Goal: Task Accomplishment & Management: Complete application form

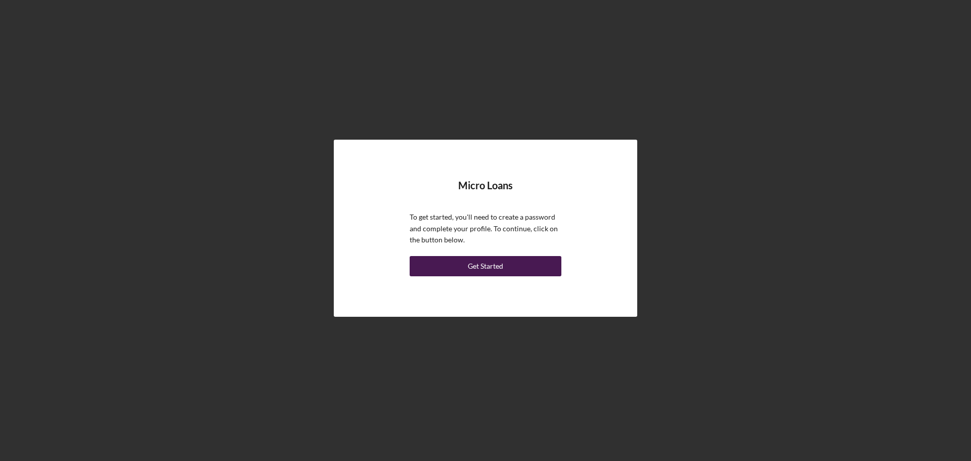
click at [474, 272] on div "Get Started" at bounding box center [485, 266] width 35 height 20
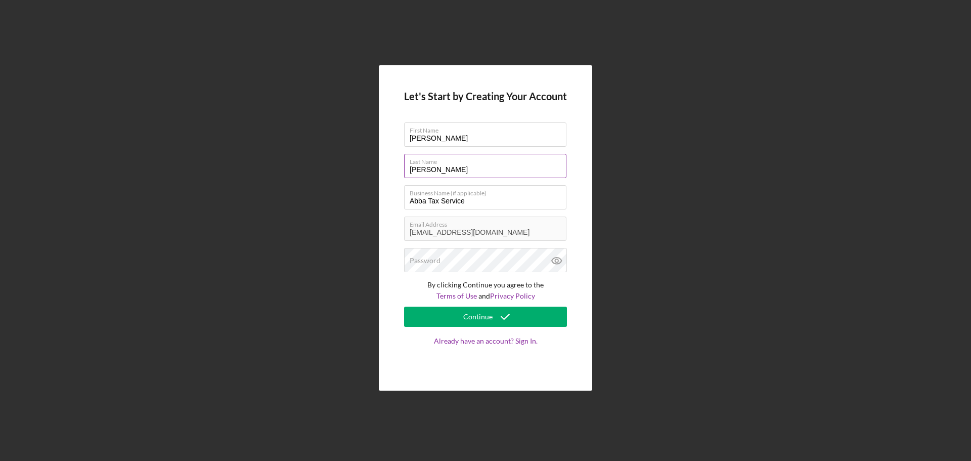
click at [431, 169] on input "[PERSON_NAME]" at bounding box center [485, 166] width 162 height 24
click at [424, 170] on input "[PERSON_NAME]" at bounding box center [485, 166] width 162 height 24
click at [467, 169] on input "[PERSON_NAME]" at bounding box center [485, 166] width 162 height 24
type input "[PERSON_NAME]"
click at [398, 257] on div "Let's Start by Creating Your Account First Name [PERSON_NAME] Last Name [PERSON…" at bounding box center [485, 228] width 213 height 326
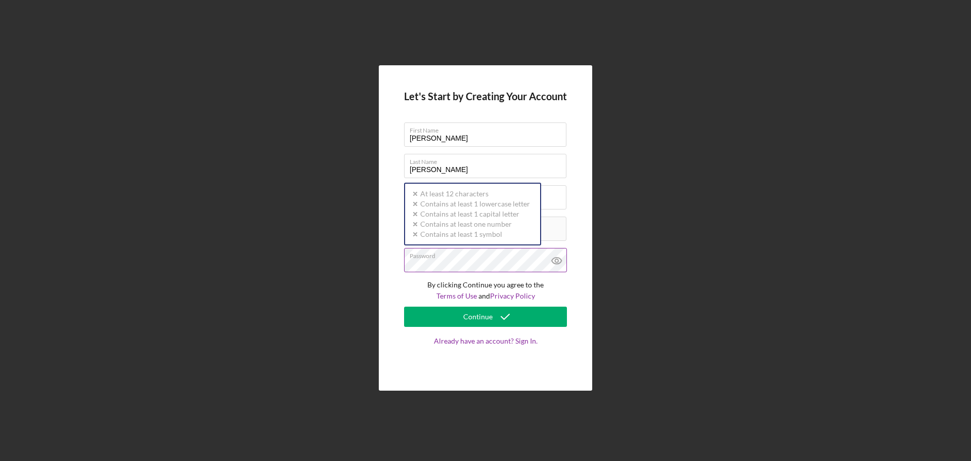
click at [499, 259] on label "Password" at bounding box center [488, 253] width 157 height 11
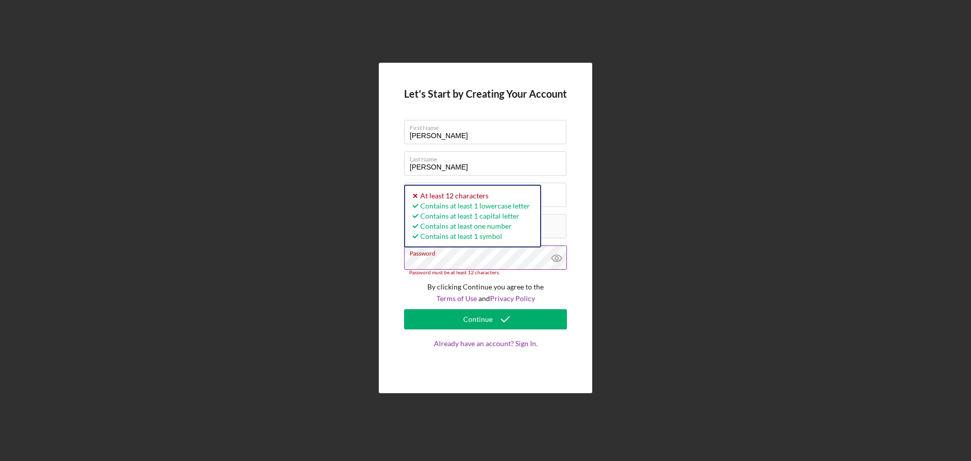
click at [554, 255] on icon at bounding box center [557, 258] width 10 height 7
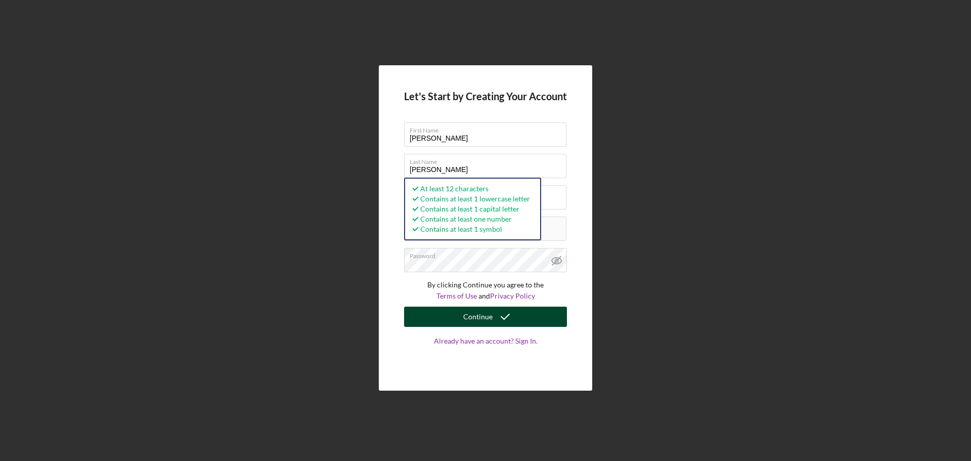
click at [485, 320] on div "Continue" at bounding box center [477, 316] width 29 height 20
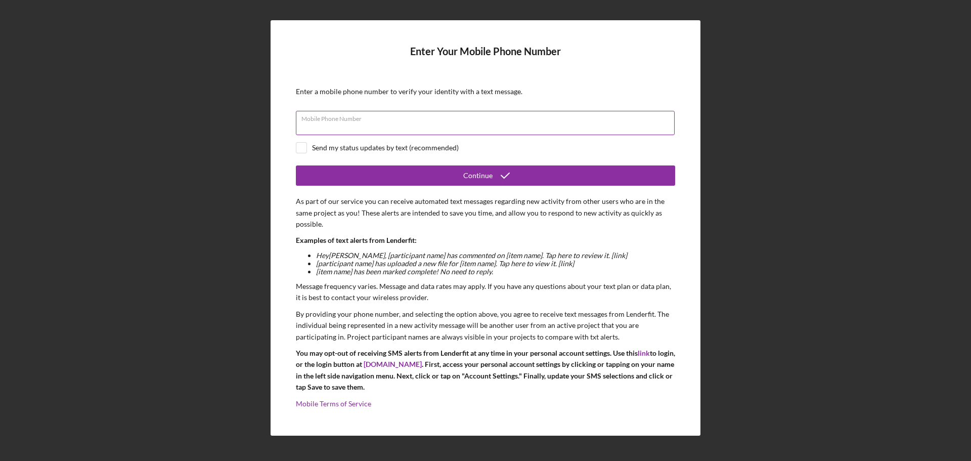
click at [391, 129] on input "Mobile Phone Number" at bounding box center [485, 123] width 379 height 24
type input "[PHONE_NUMBER]"
click at [295, 145] on div "Enter Your Mobile Phone Number Enter a mobile phone number to verify your ident…" at bounding box center [485, 227] width 430 height 415
click at [295, 144] on div "Enter Your Mobile Phone Number Enter a mobile phone number to verify your ident…" at bounding box center [485, 227] width 430 height 415
click at [300, 145] on input "checkbox" at bounding box center [301, 148] width 10 height 10
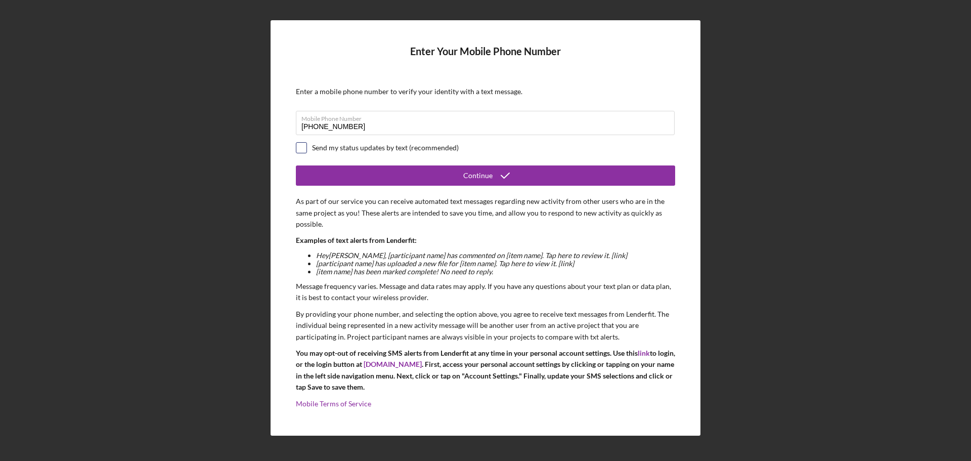
checkbox input "true"
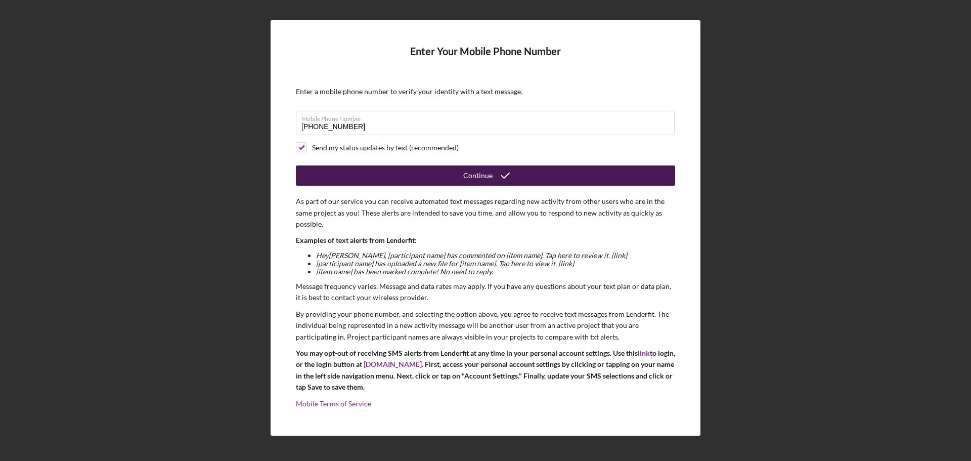
click at [374, 176] on button "Continue" at bounding box center [485, 175] width 379 height 20
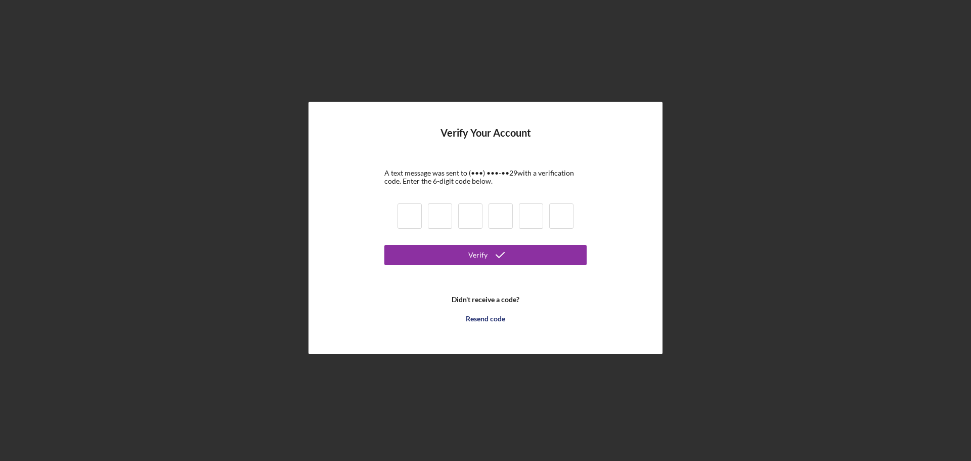
click at [407, 213] on input at bounding box center [409, 215] width 24 height 25
type input "7"
type input "1"
type input "6"
type input "3"
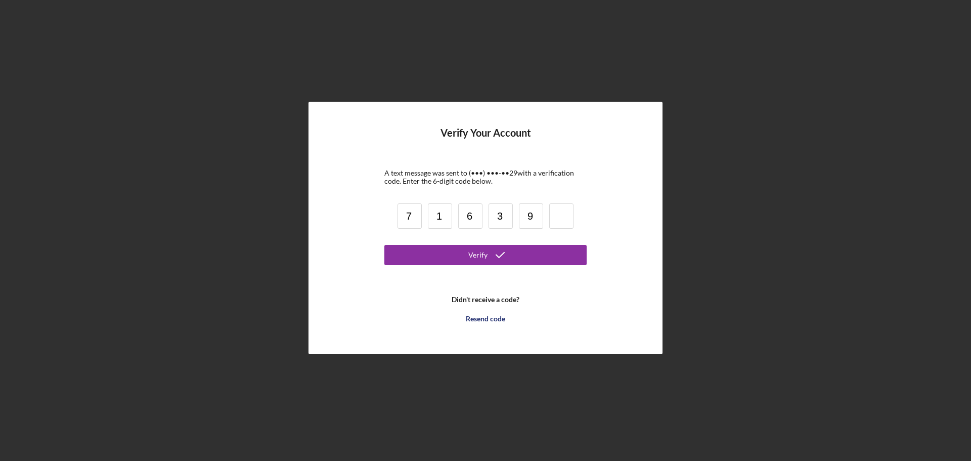
type input "9"
type input "2"
click at [575, 251] on button "Verify" at bounding box center [485, 255] width 202 height 20
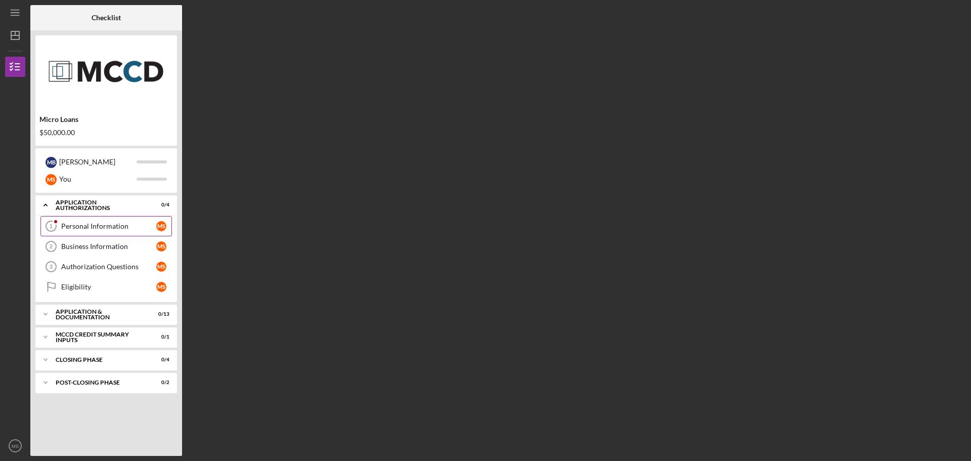
click at [84, 220] on link "Personal Information 1 Personal Information M S" at bounding box center [105, 226] width 131 height 20
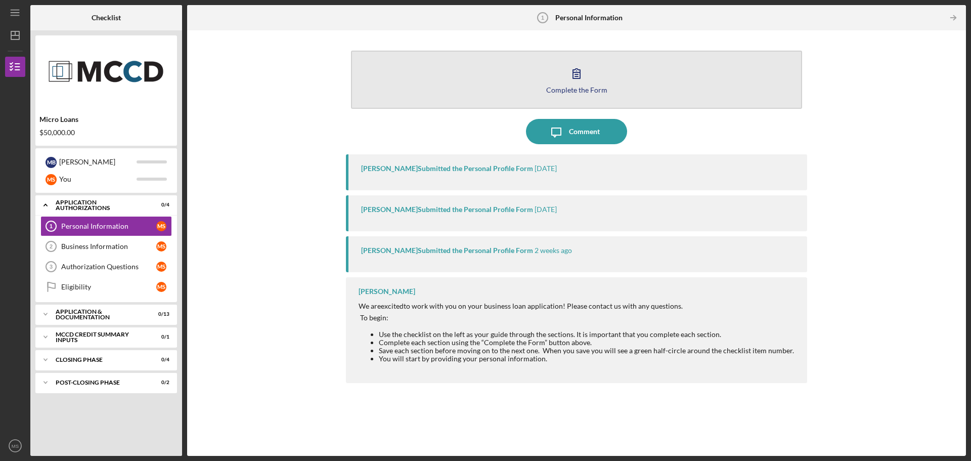
click at [580, 84] on icon "button" at bounding box center [576, 73] width 25 height 25
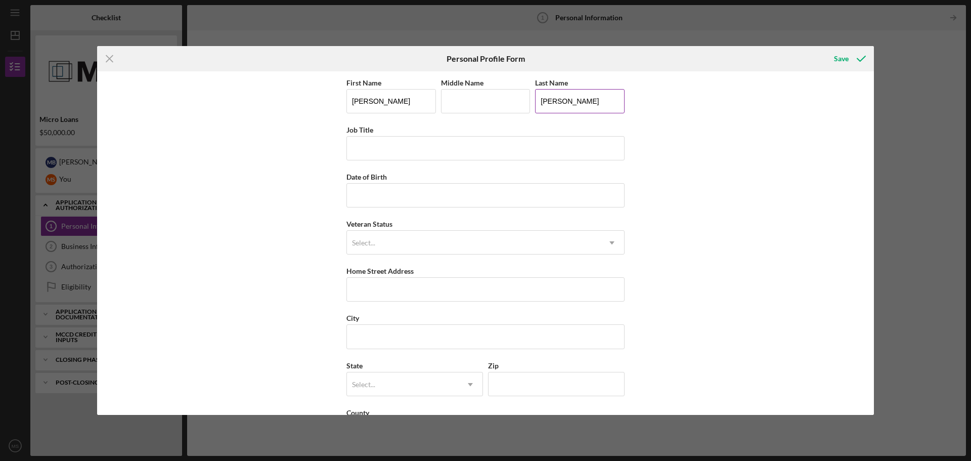
click at [571, 101] on input "[PERSON_NAME]" at bounding box center [579, 101] width 89 height 24
type input "[PERSON_NAME]"
type input "[STREET_ADDRESS]"
type input "BIG LAKE"
type input "MN"
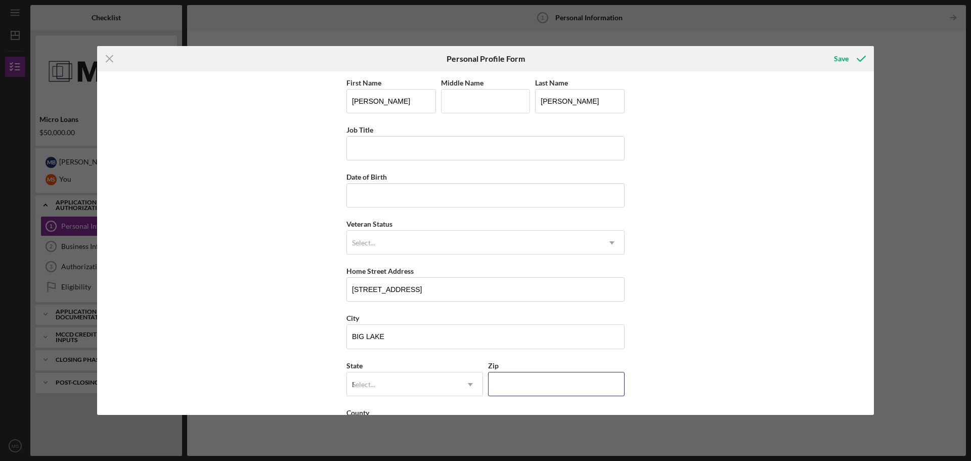
type input "55309"
type input "[GEOGRAPHIC_DATA]"
click at [534, 149] on input "Job Title" at bounding box center [485, 148] width 278 height 24
type input "p"
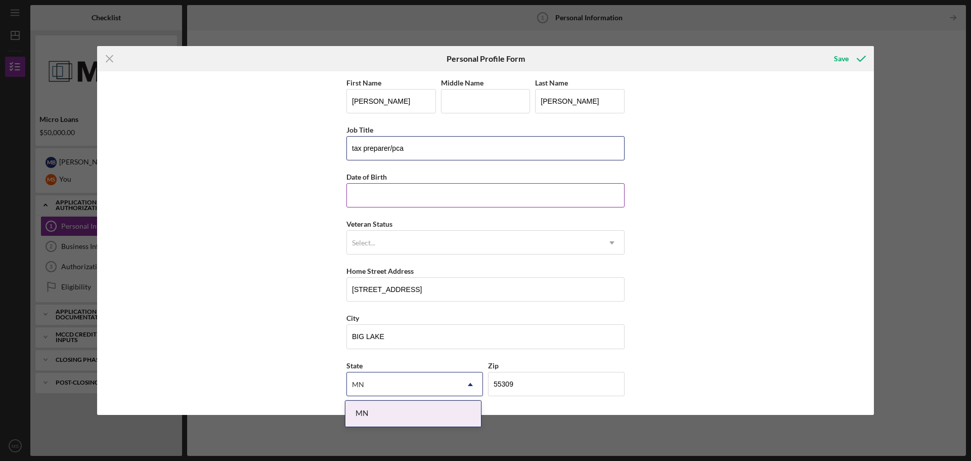
type input "tax preparer/pca"
click at [399, 198] on input "Date of Birth" at bounding box center [485, 195] width 278 height 24
type input "[DATE]"
click at [844, 57] on div "Save" at bounding box center [841, 59] width 15 height 20
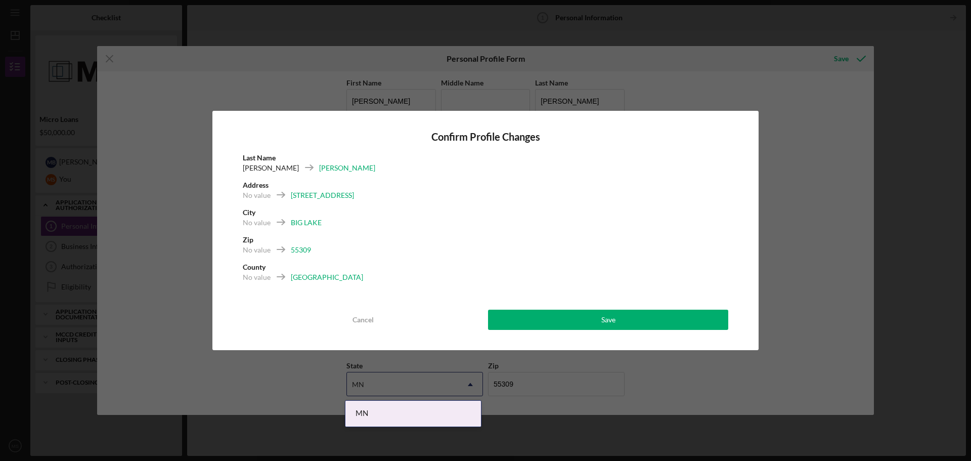
click at [704, 88] on div "Confirm Profile Changes Last Name [PERSON_NAME] Address [STREET_ADDRESS] Cancel…" at bounding box center [485, 230] width 971 height 461
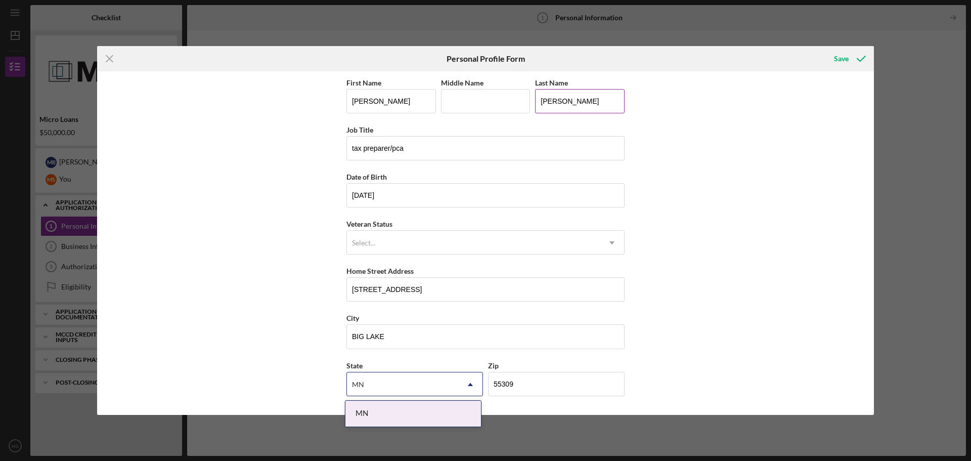
click at [558, 100] on input "[PERSON_NAME]" at bounding box center [579, 101] width 89 height 24
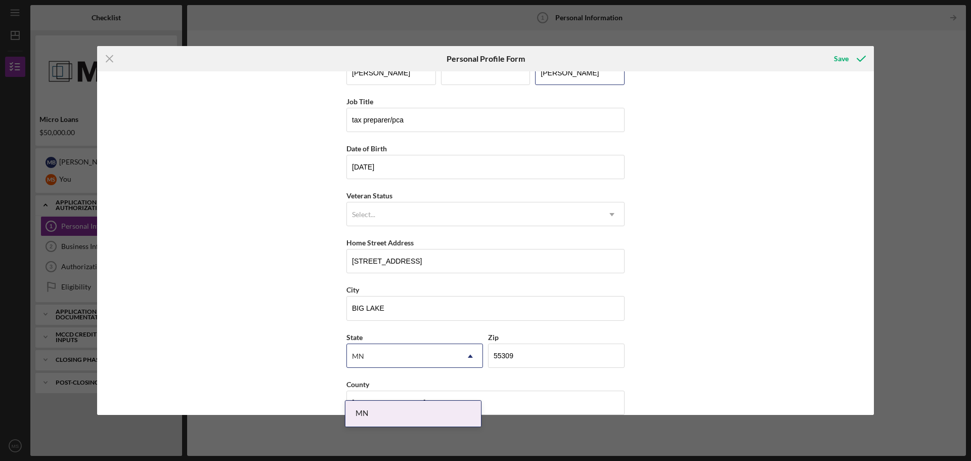
scroll to position [43, 0]
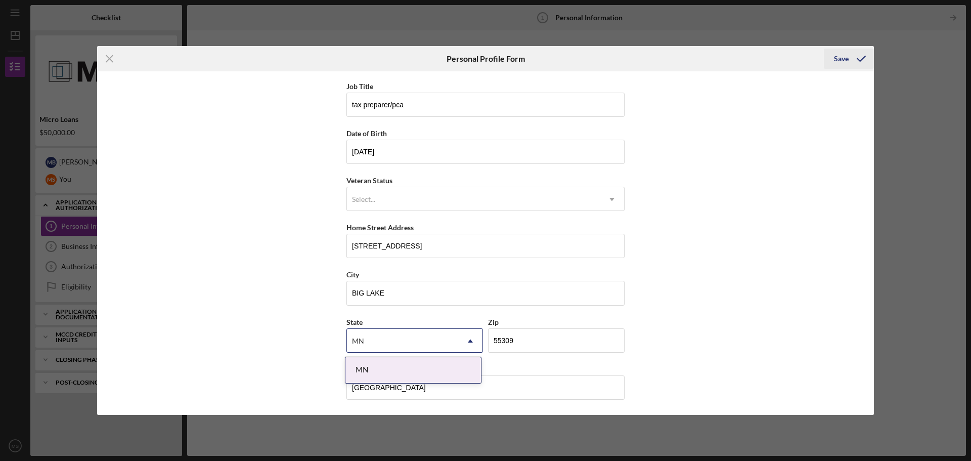
type input "[PERSON_NAME]"
click at [855, 58] on icon "submit" at bounding box center [860, 58] width 25 height 25
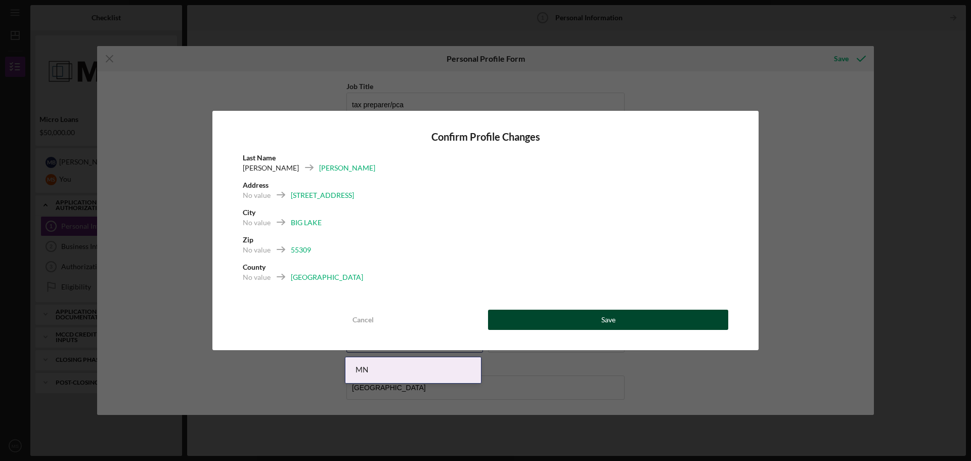
click at [561, 319] on button "Save" at bounding box center [608, 319] width 240 height 20
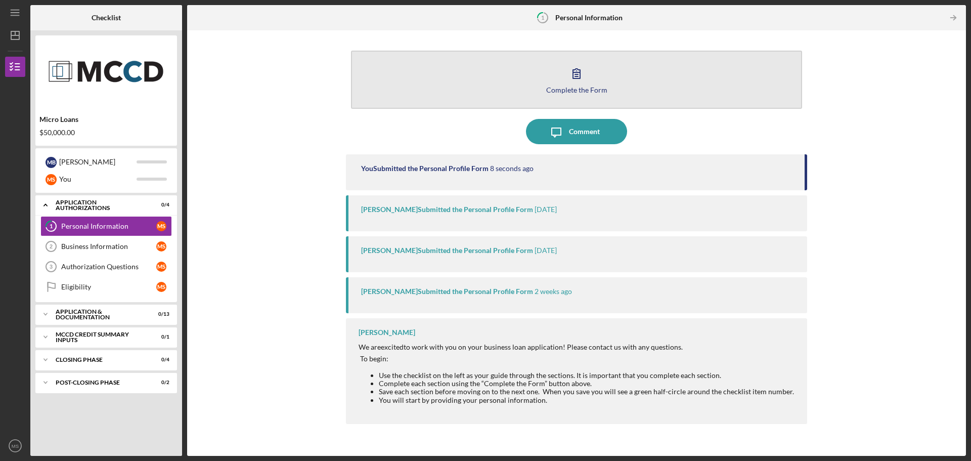
click at [605, 90] on button "Complete the Form Form" at bounding box center [576, 80] width 451 height 58
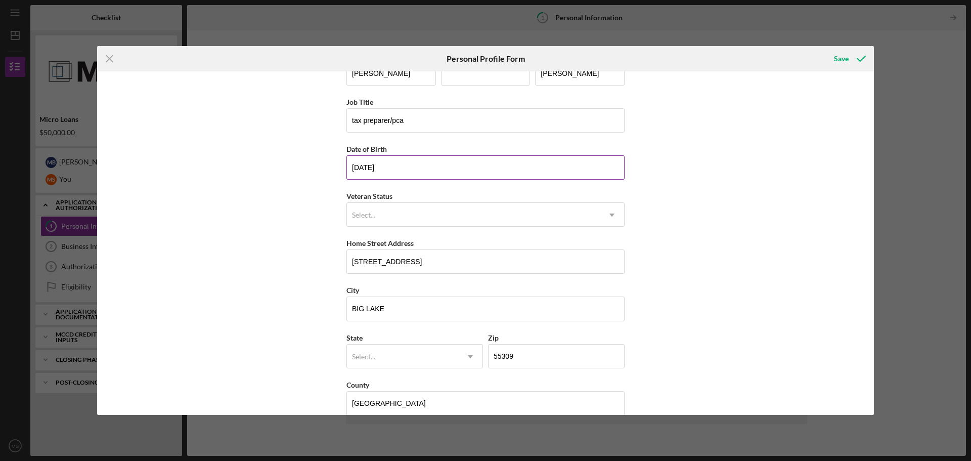
scroll to position [43, 0]
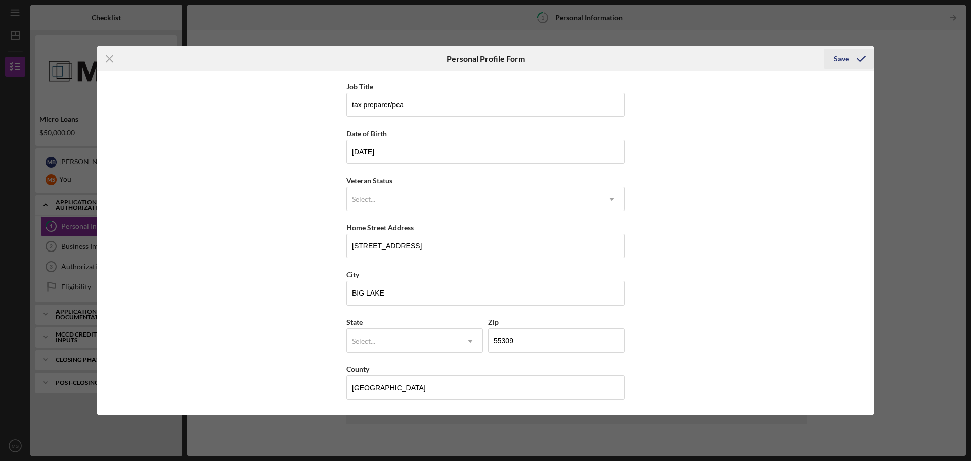
click at [839, 63] on div "Save" at bounding box center [841, 59] width 15 height 20
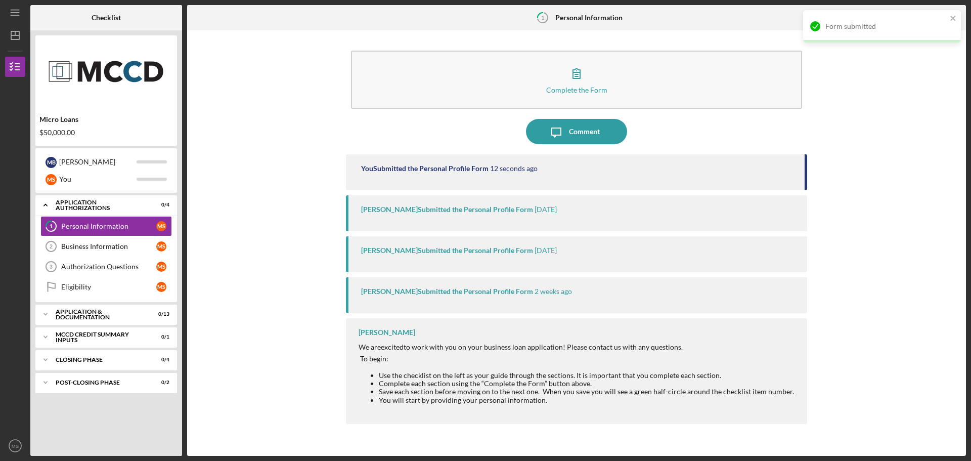
click at [403, 210] on div "[PERSON_NAME] Submitted the Personal Profile Form" at bounding box center [447, 209] width 172 height 8
click at [129, 240] on link "Business Information 2 Business Information M S" at bounding box center [105, 246] width 131 height 20
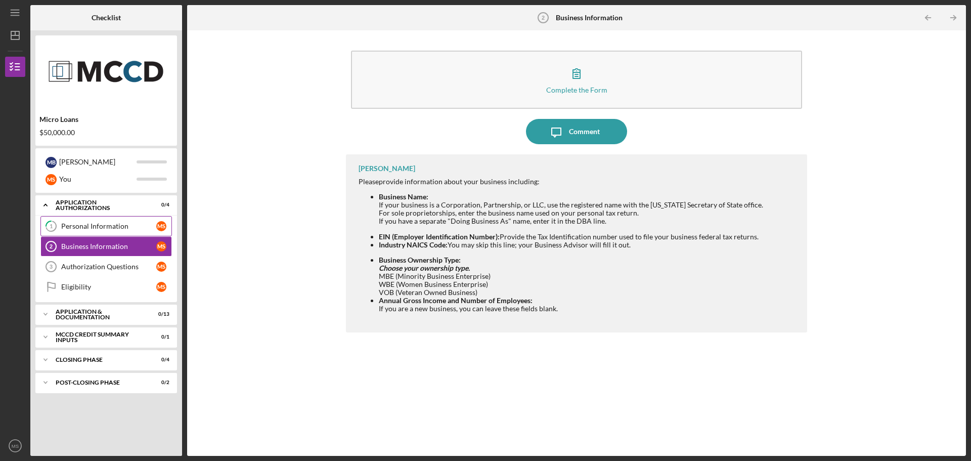
click at [132, 232] on link "1 Personal Information M S" at bounding box center [105, 226] width 131 height 20
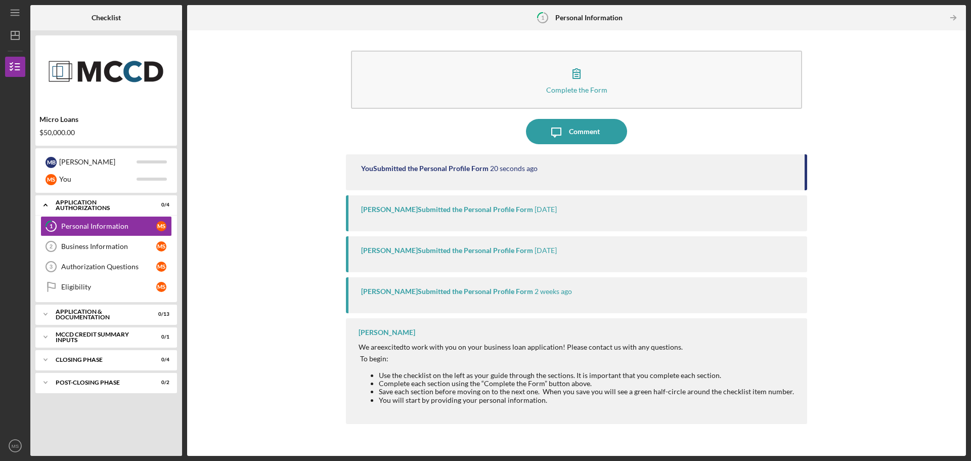
click at [411, 251] on div "[PERSON_NAME] Submitted the Personal Profile Form" at bounding box center [447, 250] width 172 height 8
click at [411, 294] on div "[PERSON_NAME] Submitted the Personal Profile Form" at bounding box center [447, 291] width 172 height 8
click at [118, 242] on div "Business Information" at bounding box center [108, 246] width 95 height 8
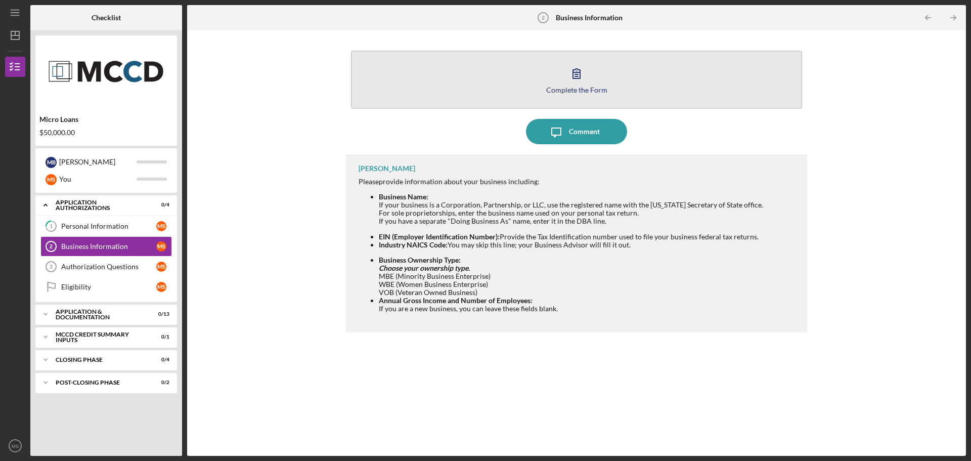
click at [625, 84] on button "Complete the Form Form" at bounding box center [576, 80] width 451 height 58
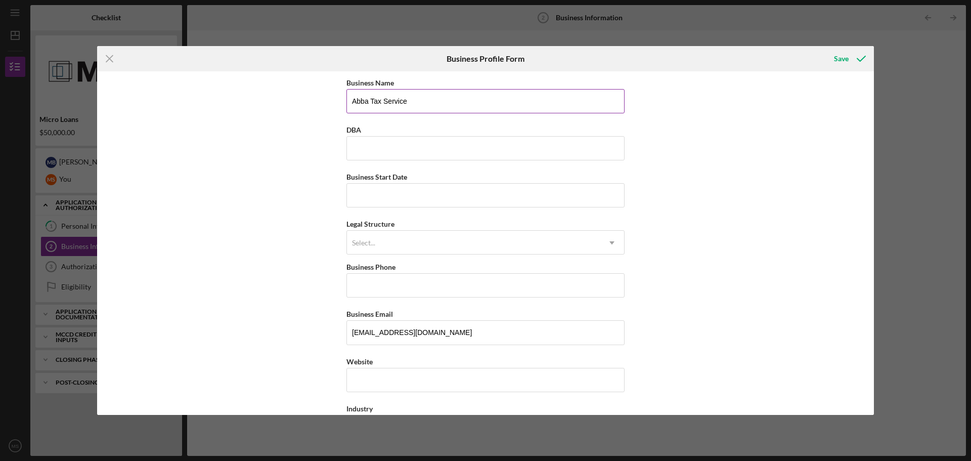
click at [412, 103] on input "Abba Tax Service" at bounding box center [485, 101] width 278 height 24
type input "Abba Tax Service LLC"
click at [410, 185] on input "Business Start Date" at bounding box center [485, 195] width 278 height 24
type input "0m/dd/yyyy"
type input "[DATE]"
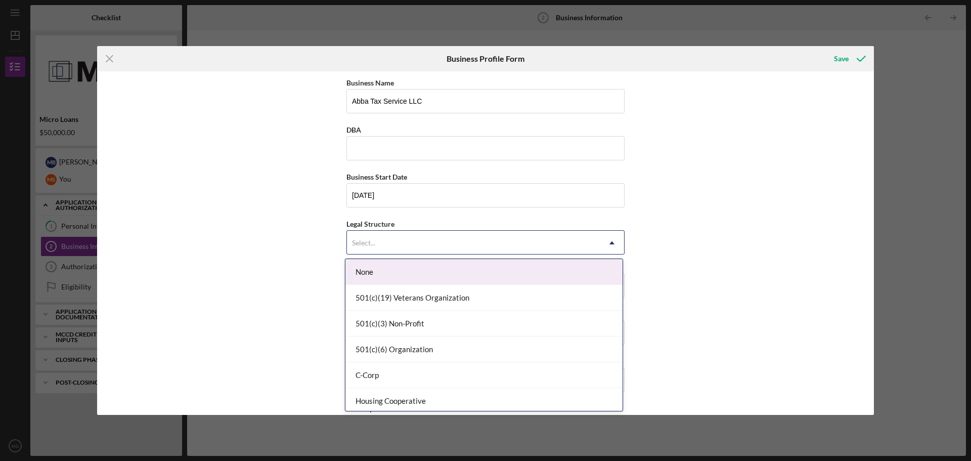
click at [423, 235] on div "Select..." at bounding box center [473, 242] width 253 height 23
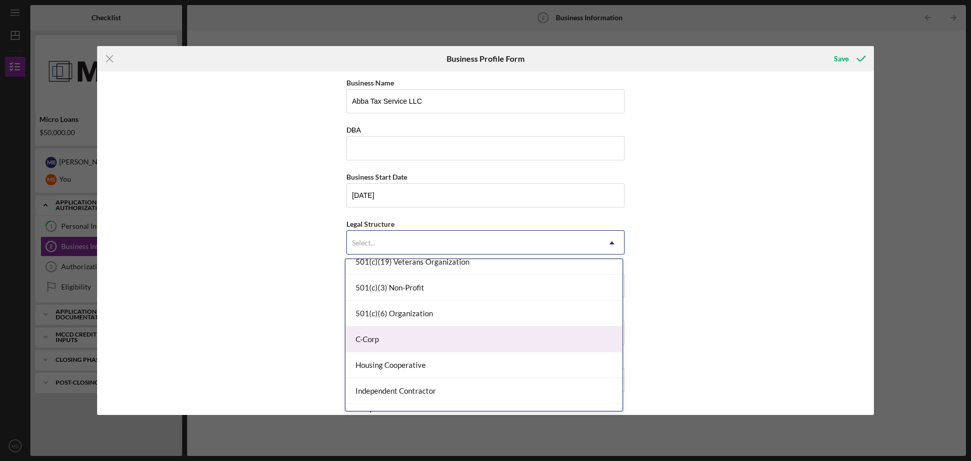
scroll to position [51, 0]
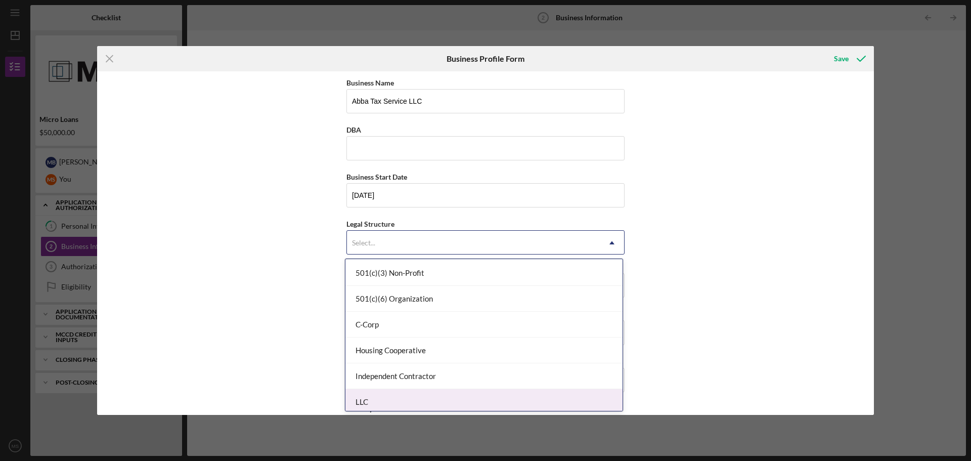
click at [431, 401] on div "LLC" at bounding box center [483, 402] width 277 height 26
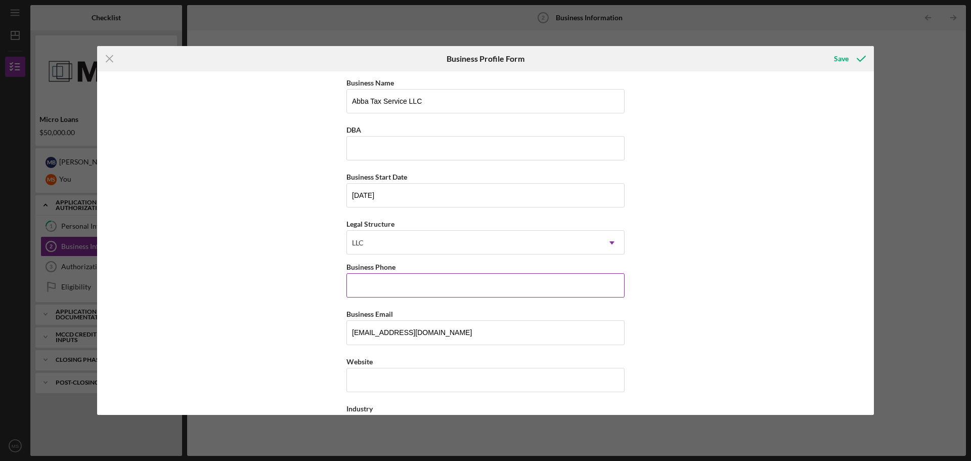
click at [434, 284] on input "Business Phone" at bounding box center [485, 285] width 278 height 24
type input "[PHONE_NUMBER]"
click at [453, 343] on input "[EMAIL_ADDRESS][DOMAIN_NAME]" at bounding box center [485, 332] width 278 height 24
type input "m"
type input "[PERSON_NAME][EMAIL_ADDRESS][DOMAIN_NAME]"
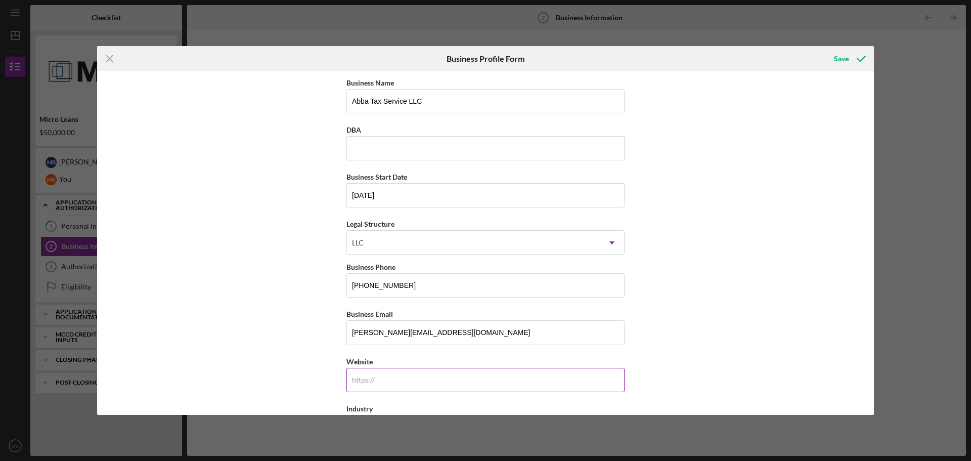
click at [399, 373] on input "Website" at bounding box center [485, 380] width 278 height 24
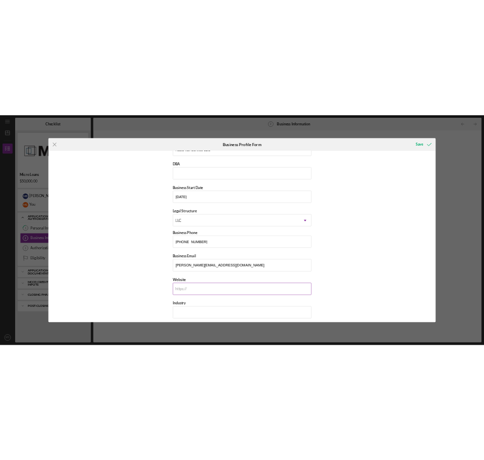
scroll to position [202, 0]
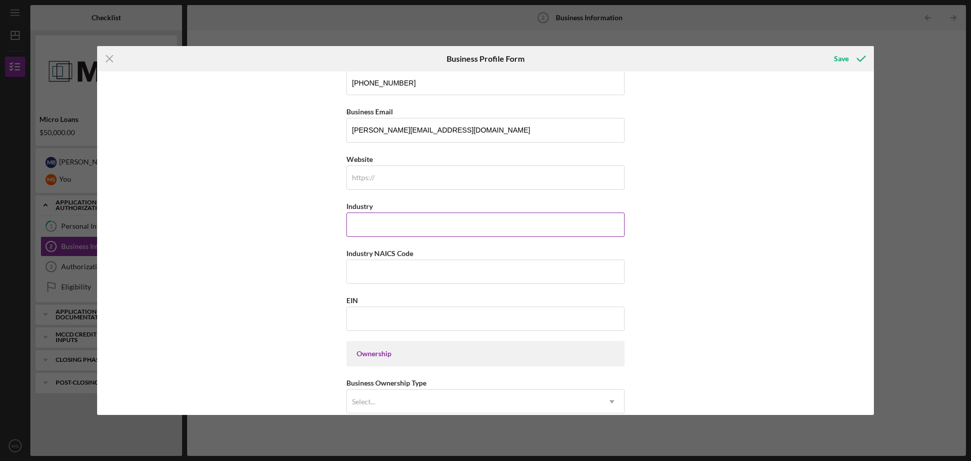
click at [409, 221] on input "Industry" at bounding box center [485, 224] width 278 height 24
type input "Tax preparation"
click at [392, 267] on input "Industry NAICS Code" at bounding box center [485, 271] width 278 height 24
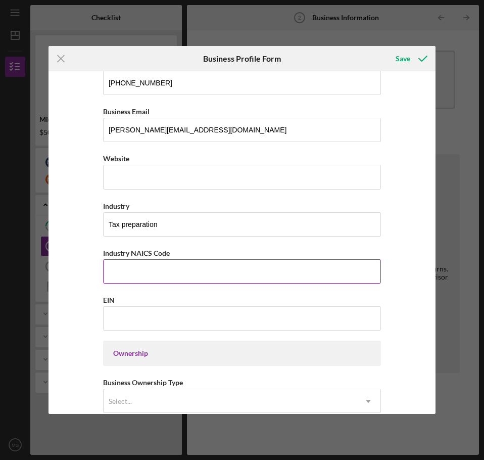
click at [175, 273] on input "Industry NAICS Code" at bounding box center [242, 271] width 278 height 24
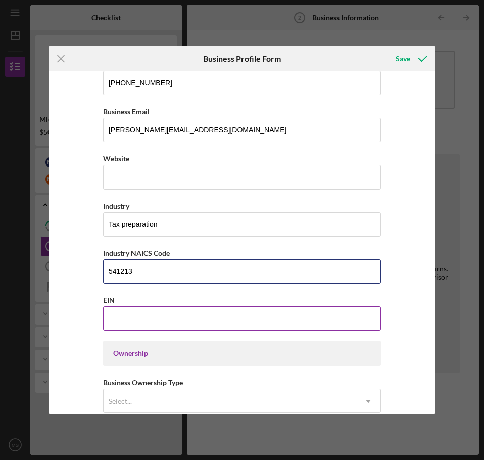
type input "541213"
click at [123, 319] on input "EIN" at bounding box center [242, 318] width 278 height 24
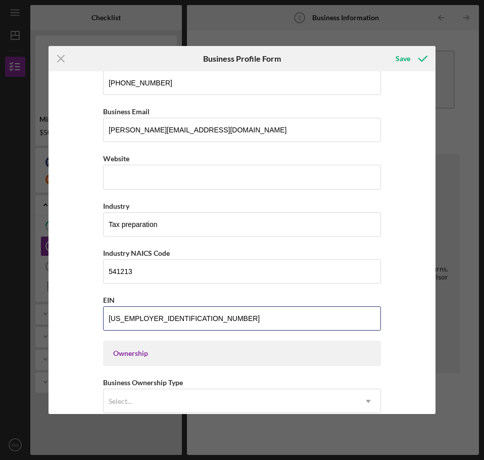
type input "[US_EMPLOYER_IDENTIFICATION_NUMBER]"
click at [220, 359] on div "Ownership" at bounding box center [242, 353] width 278 height 25
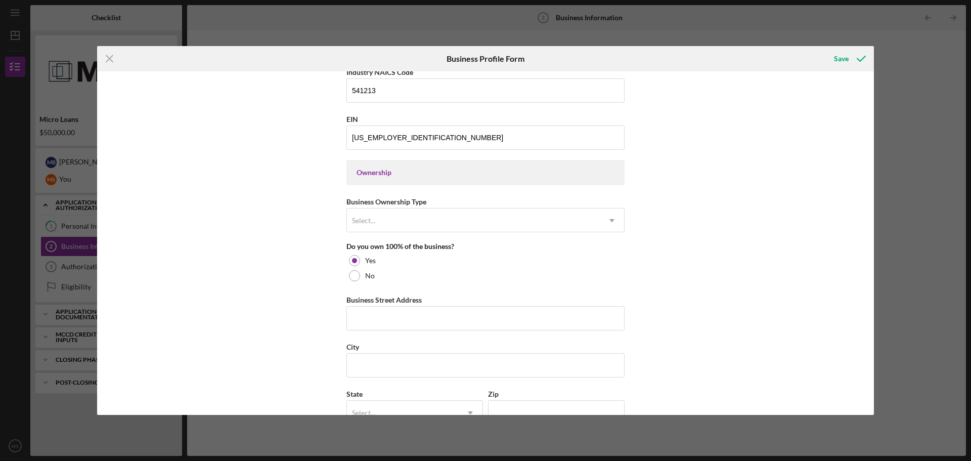
scroll to position [354, 0]
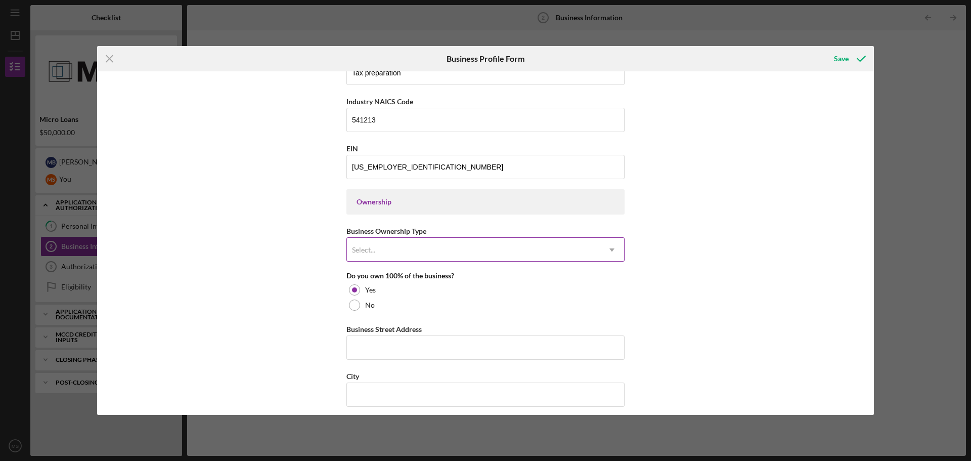
click at [472, 243] on div "Select..." at bounding box center [473, 249] width 253 height 23
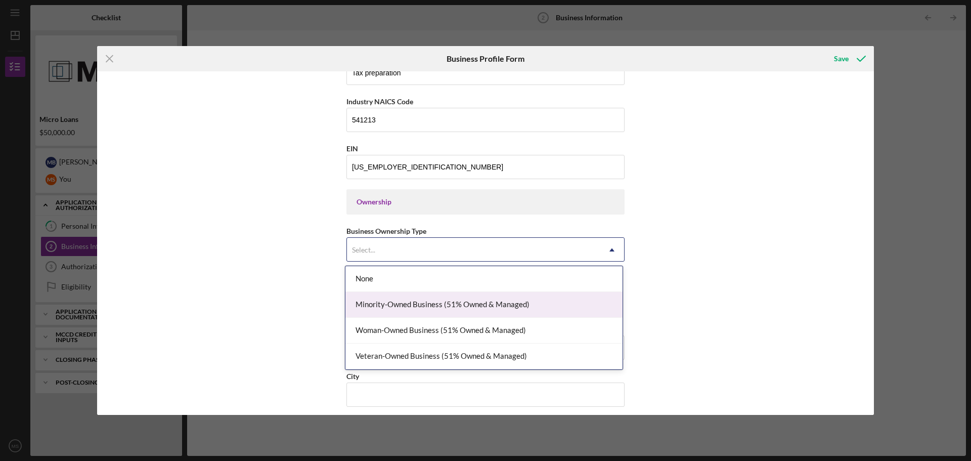
click at [480, 304] on div "Minority-Owned Business (51% Owned & Managed)" at bounding box center [483, 305] width 277 height 26
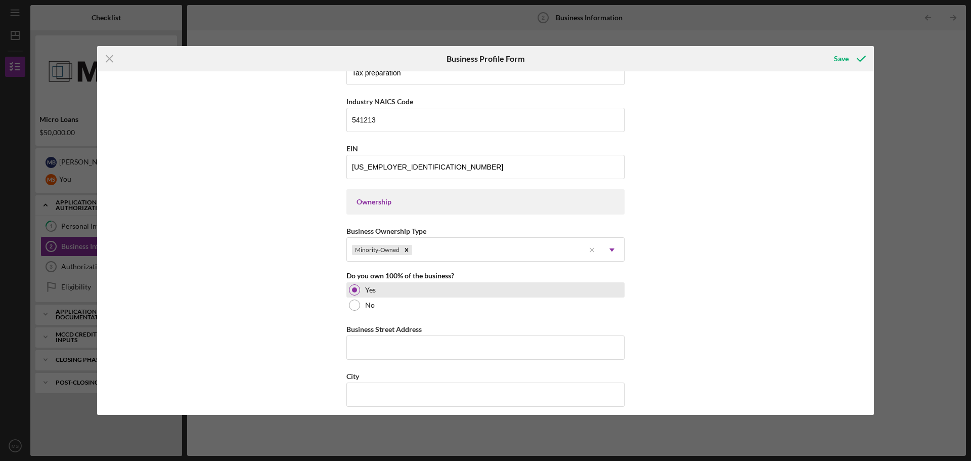
click at [365, 292] on label "Yes" at bounding box center [370, 290] width 11 height 8
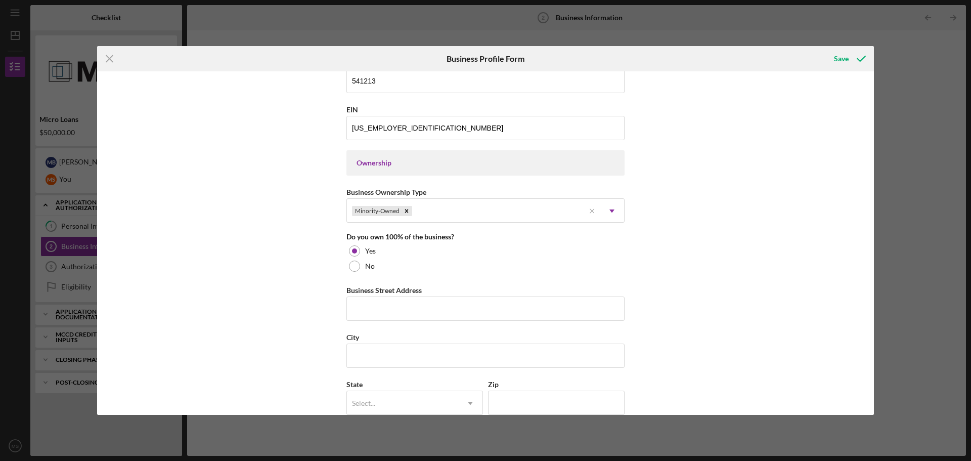
scroll to position [506, 0]
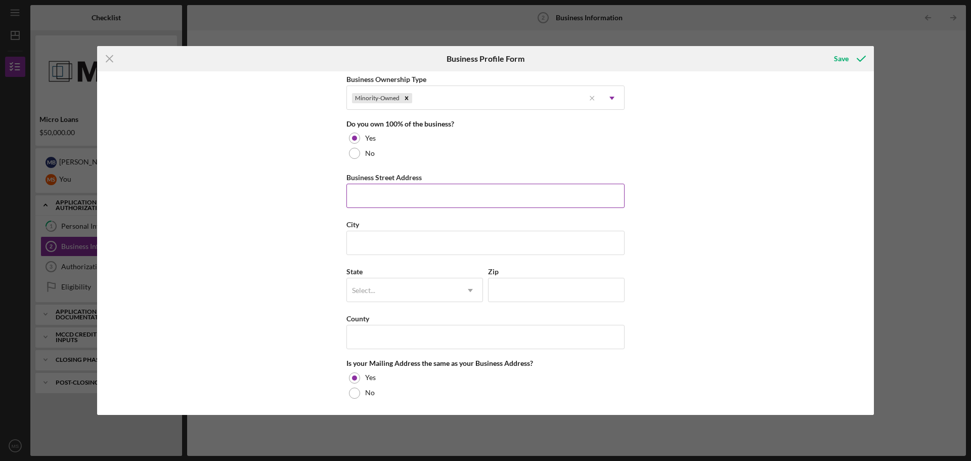
click at [421, 195] on input "Business Street Address" at bounding box center [485, 196] width 278 height 24
type input "[STREET_ADDRESS]"
type input "[PERSON_NAME]"
type input "MN"
type input "55014"
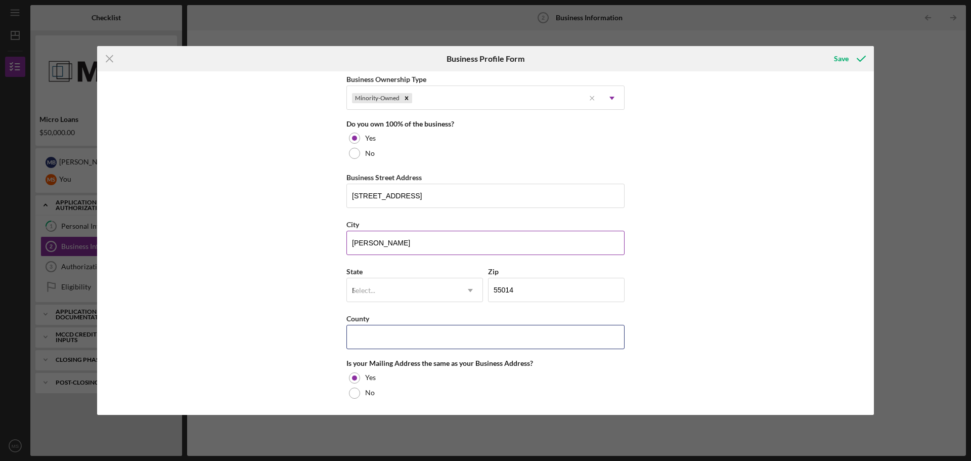
type input "MN"
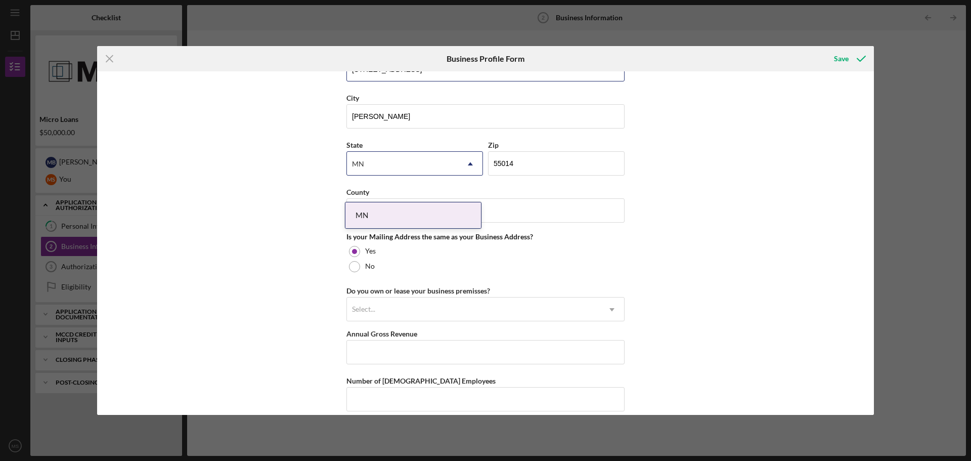
scroll to position [657, 0]
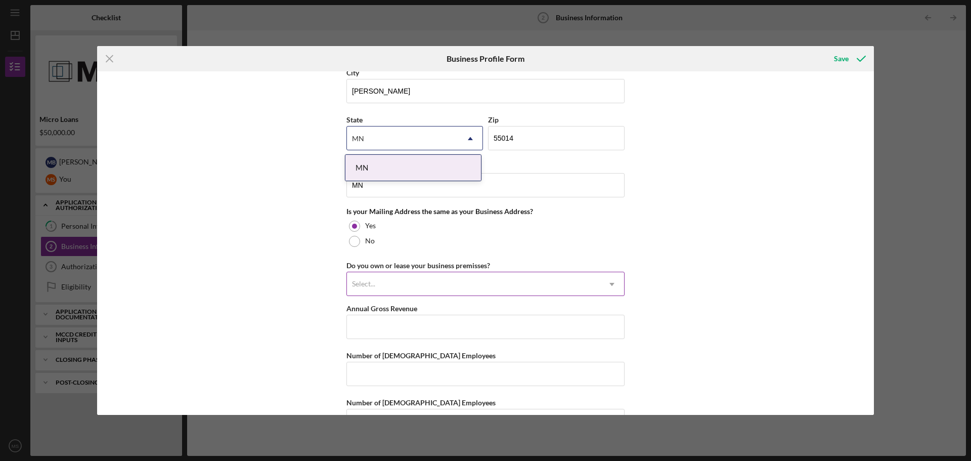
click at [404, 275] on div "Select..." at bounding box center [473, 284] width 253 height 23
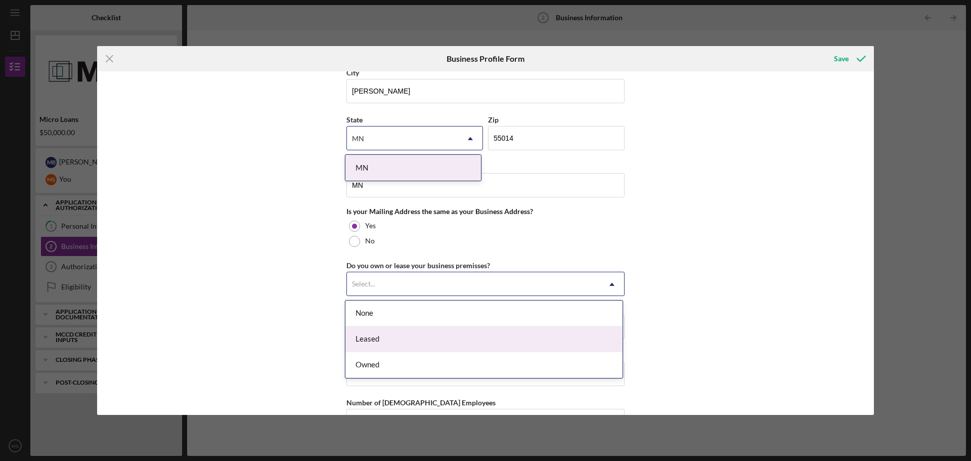
click at [396, 339] on div "Leased" at bounding box center [483, 339] width 277 height 26
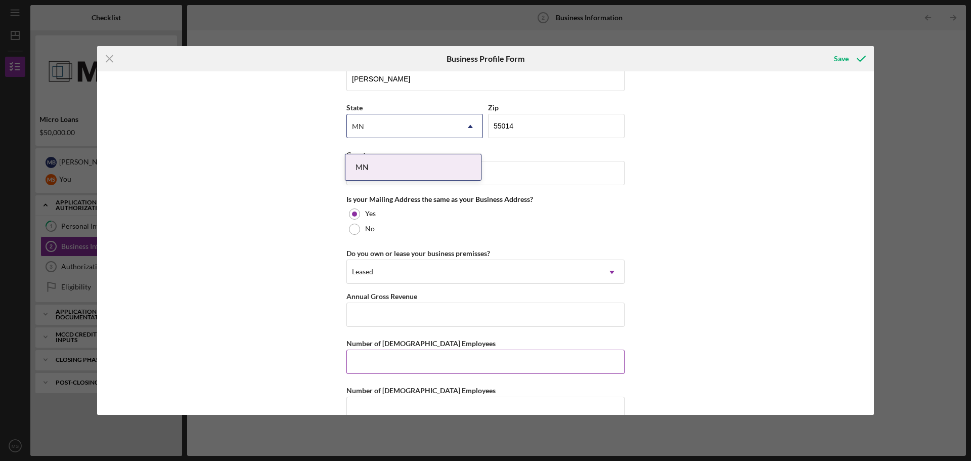
scroll to position [691, 0]
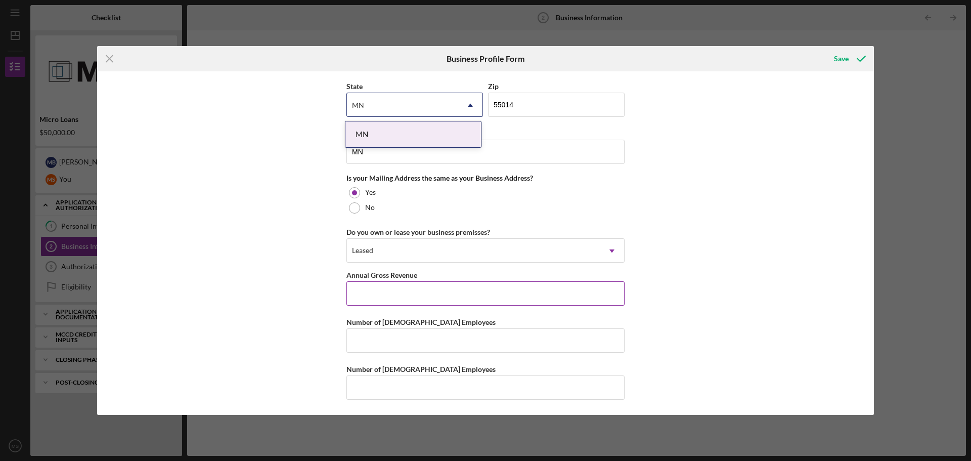
click at [415, 296] on input "Annual Gross Revenue" at bounding box center [485, 293] width 278 height 24
click at [426, 290] on input "Annual Gross Revenue" at bounding box center [485, 293] width 278 height 24
type input "$106,700"
click at [587, 346] on input "Number of [DEMOGRAPHIC_DATA] Employees" at bounding box center [485, 340] width 278 height 24
type input "1"
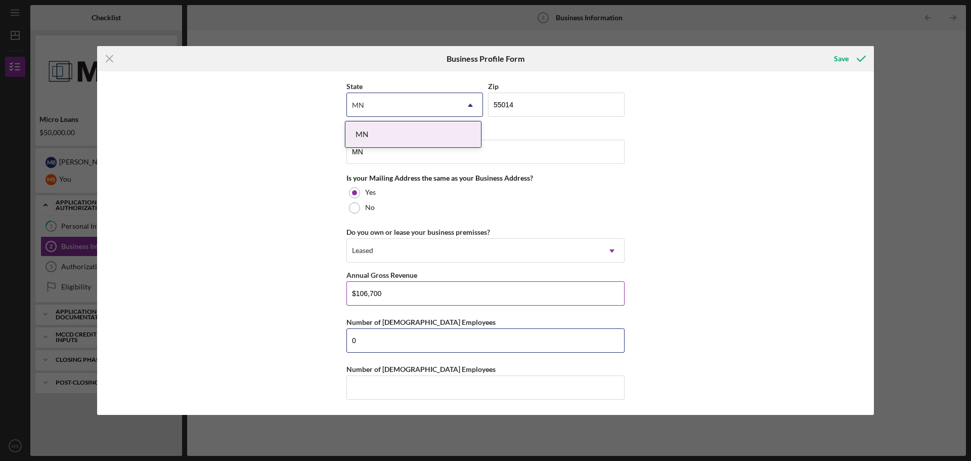
type input "0"
click at [407, 287] on input "$106,700" at bounding box center [485, 293] width 278 height 24
type input "$1"
type input "$560"
click at [388, 380] on input "Number of [DEMOGRAPHIC_DATA] Employees" at bounding box center [485, 387] width 278 height 24
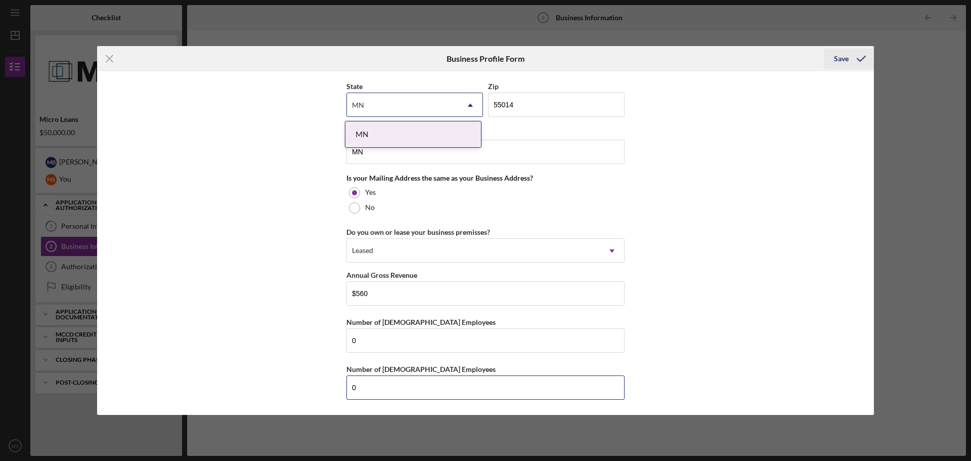
type input "0"
click at [846, 62] on div "Save" at bounding box center [841, 59] width 15 height 20
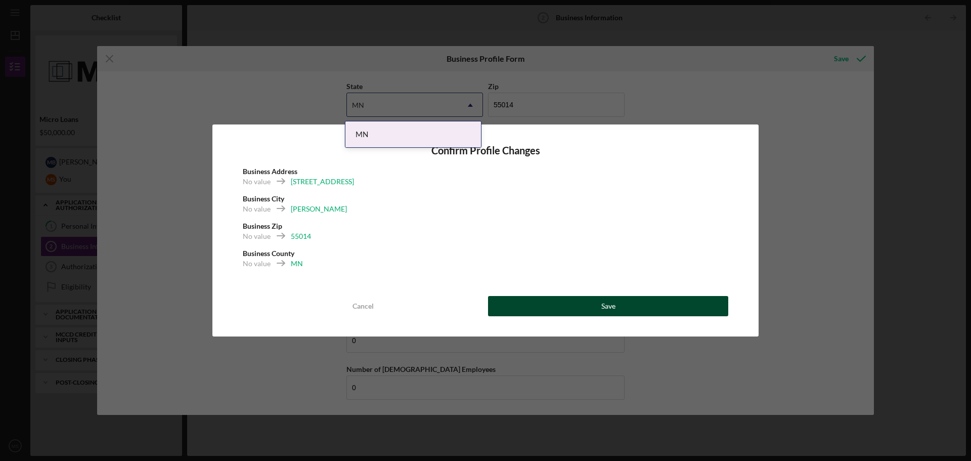
drag, startPoint x: 567, startPoint y: 296, endPoint x: 560, endPoint y: 298, distance: 6.7
click at [565, 298] on button "Save" at bounding box center [608, 306] width 240 height 20
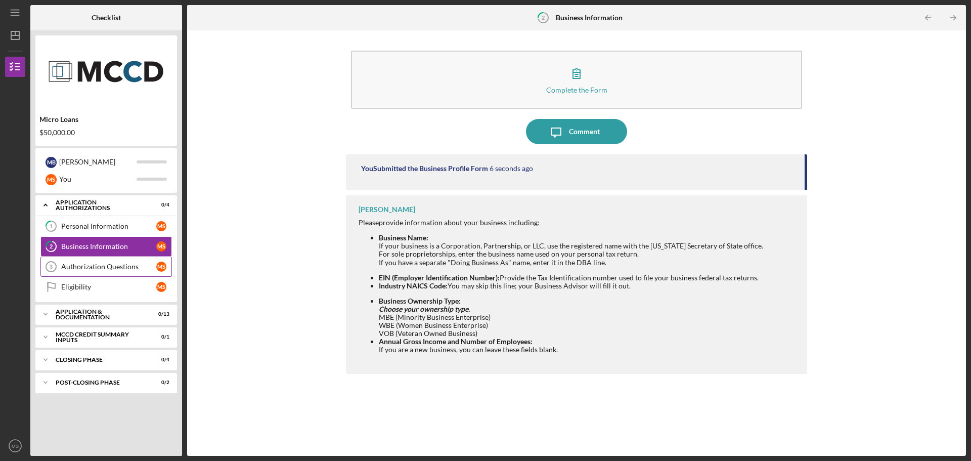
click at [82, 263] on div "Authorization Questions" at bounding box center [108, 266] width 95 height 8
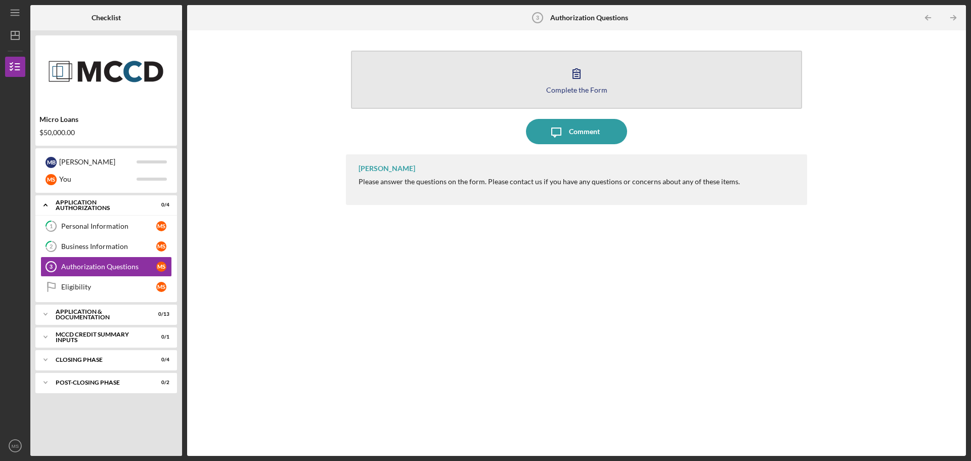
click at [584, 71] on icon "button" at bounding box center [576, 73] width 25 height 25
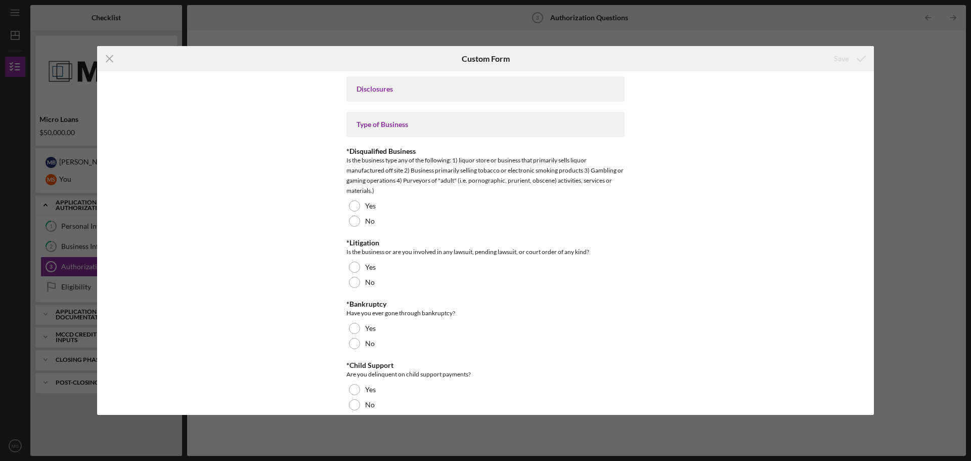
click at [60, 223] on div "Icon/Menu Close Custom Form Save Disclosures Type of Business *Disqualified Bus…" at bounding box center [485, 230] width 971 height 461
click at [406, 91] on div "Disclosures" at bounding box center [485, 89] width 258 height 8
drag, startPoint x: 409, startPoint y: 85, endPoint x: 352, endPoint y: 91, distance: 56.4
click at [406, 85] on div "Disclosures" at bounding box center [485, 89] width 258 height 8
click at [356, 89] on div "Disclosures" at bounding box center [485, 89] width 258 height 8
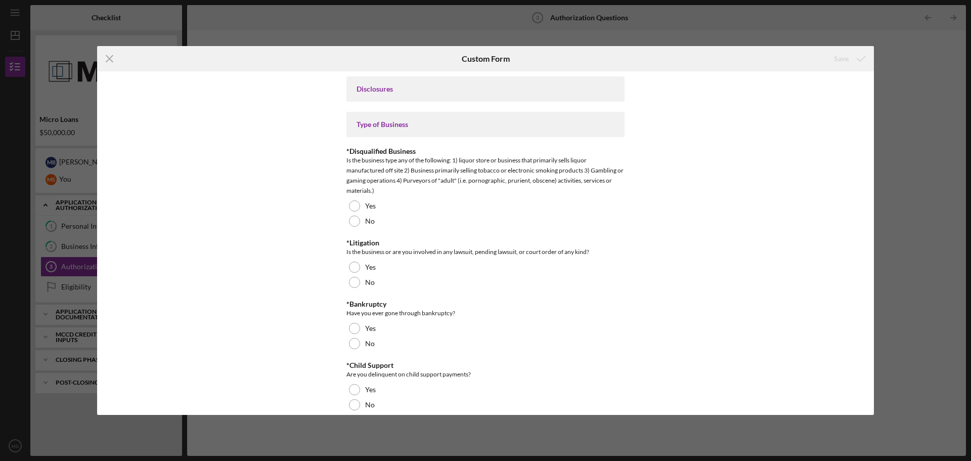
click at [363, 87] on div "Disclosures" at bounding box center [485, 89] width 258 height 8
click at [367, 126] on div "Type of Business" at bounding box center [485, 124] width 258 height 8
click at [354, 221] on div at bounding box center [354, 220] width 11 height 11
click at [353, 283] on div at bounding box center [354, 282] width 11 height 11
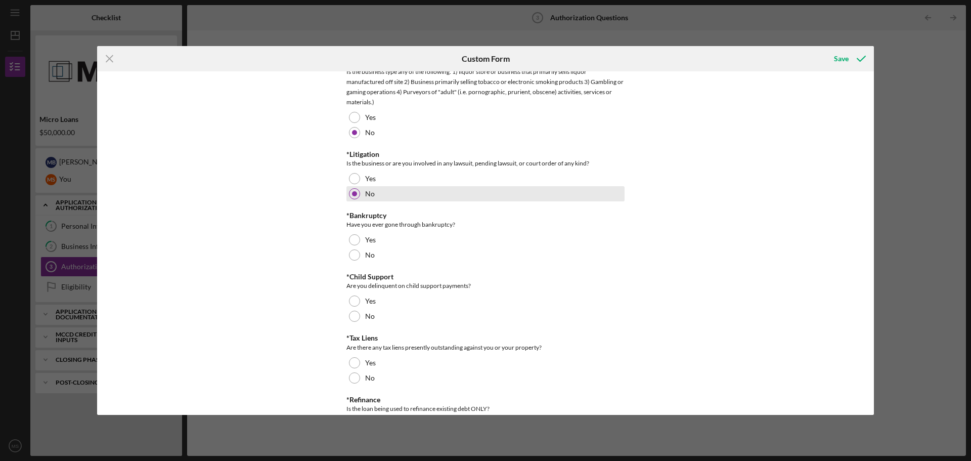
scroll to position [101, 0]
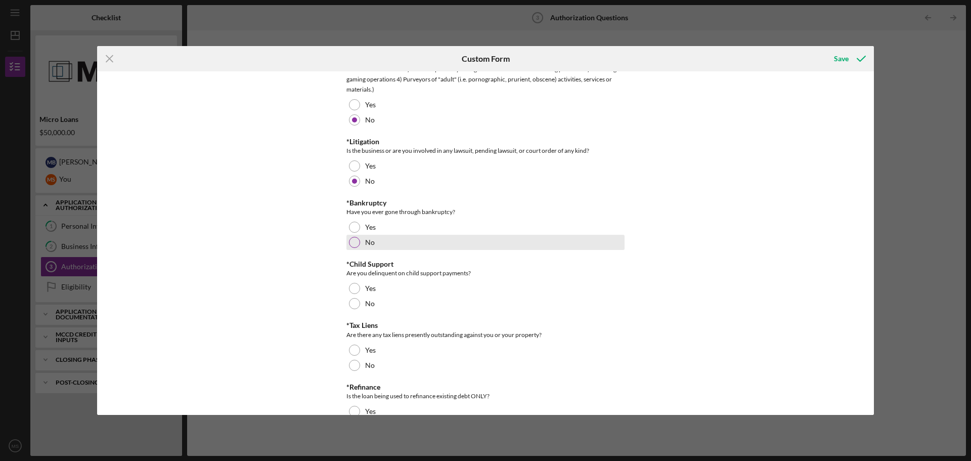
click at [354, 242] on div at bounding box center [354, 242] width 11 height 11
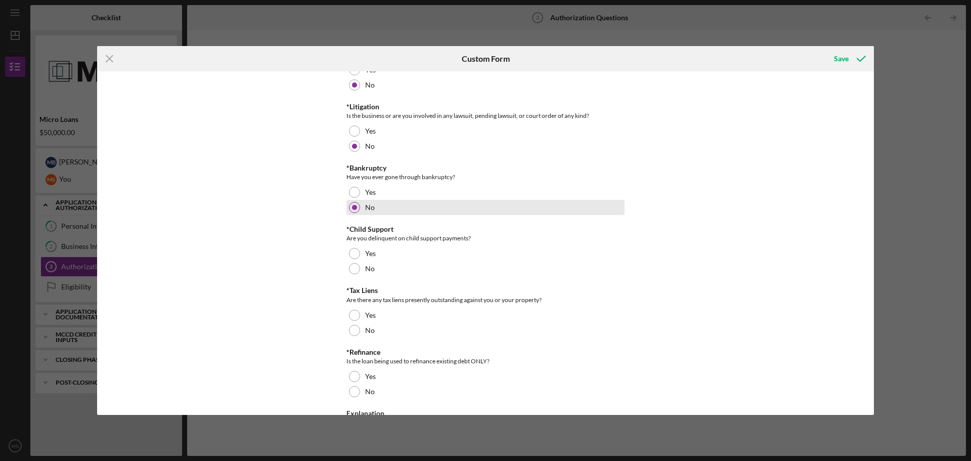
scroll to position [152, 0]
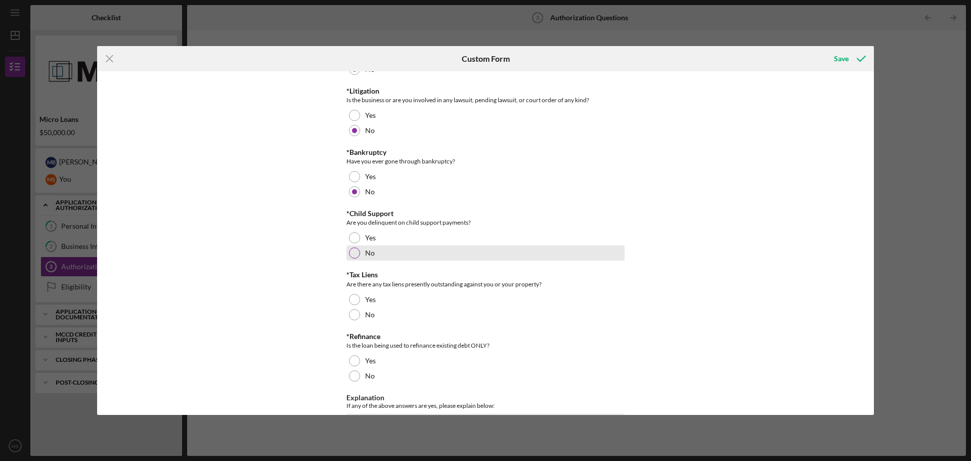
click at [353, 252] on div at bounding box center [354, 252] width 11 height 11
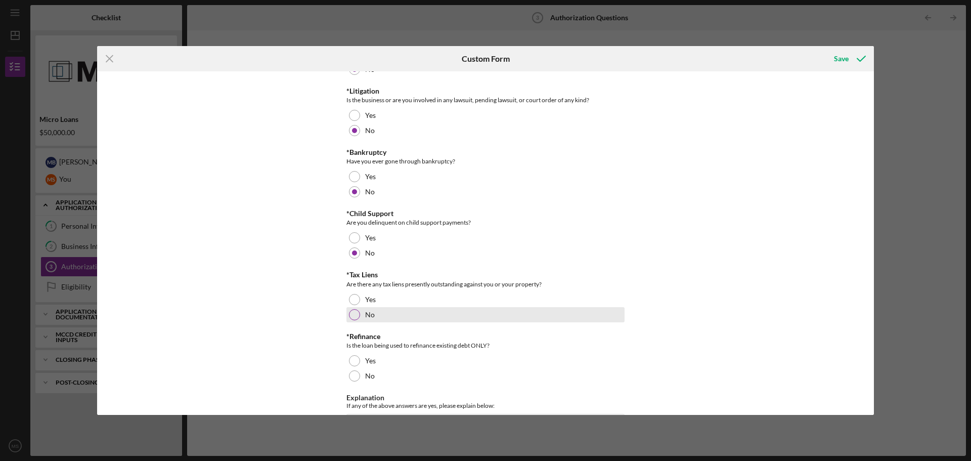
click at [351, 316] on div at bounding box center [354, 314] width 11 height 11
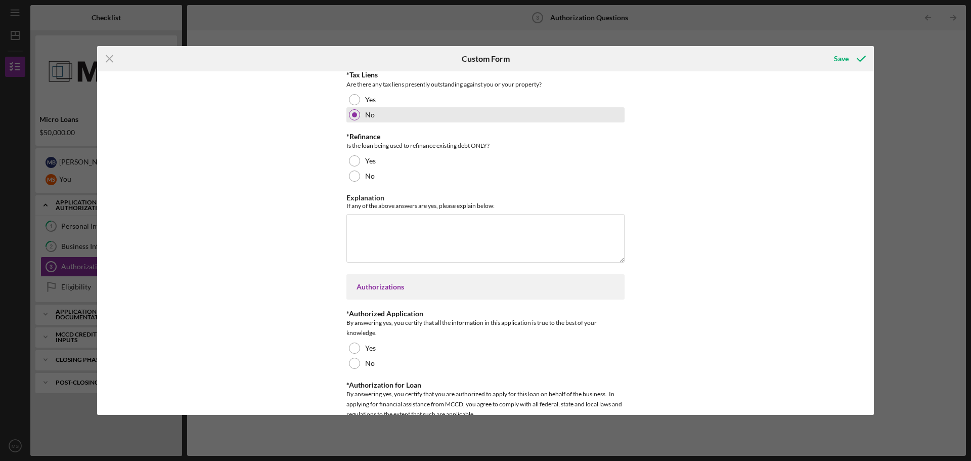
scroll to position [354, 0]
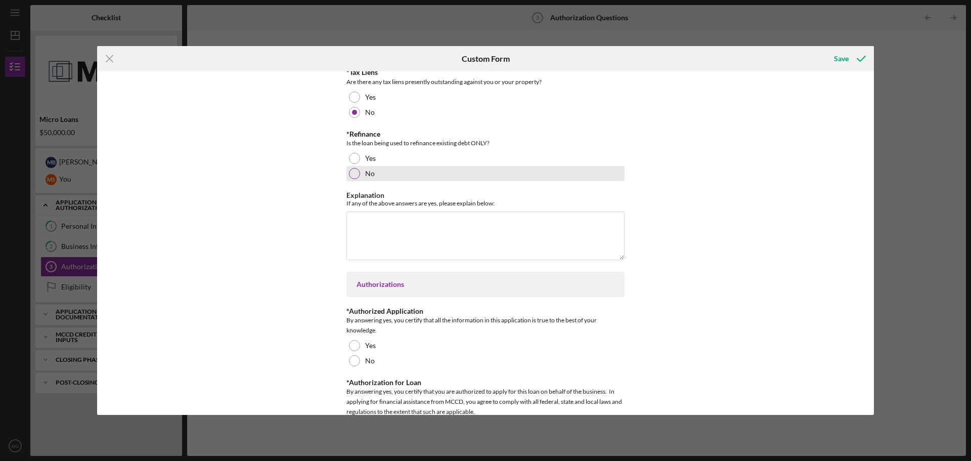
click at [352, 170] on div at bounding box center [354, 173] width 11 height 11
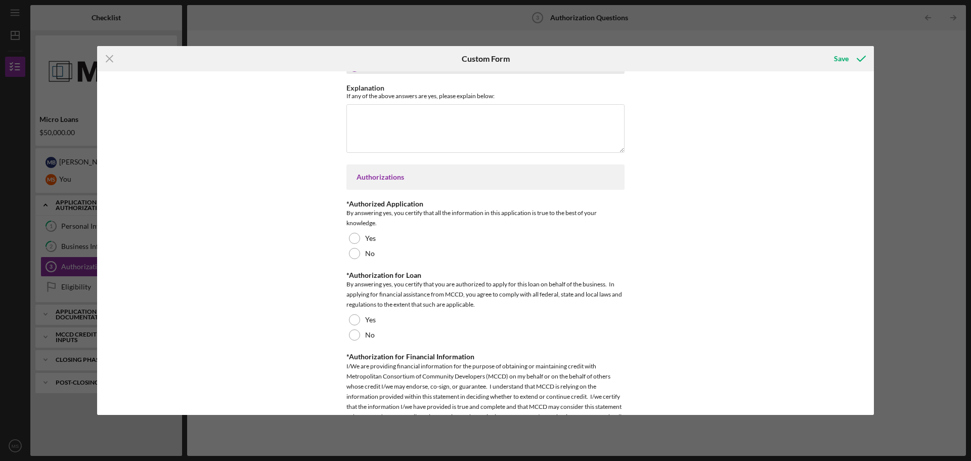
scroll to position [506, 0]
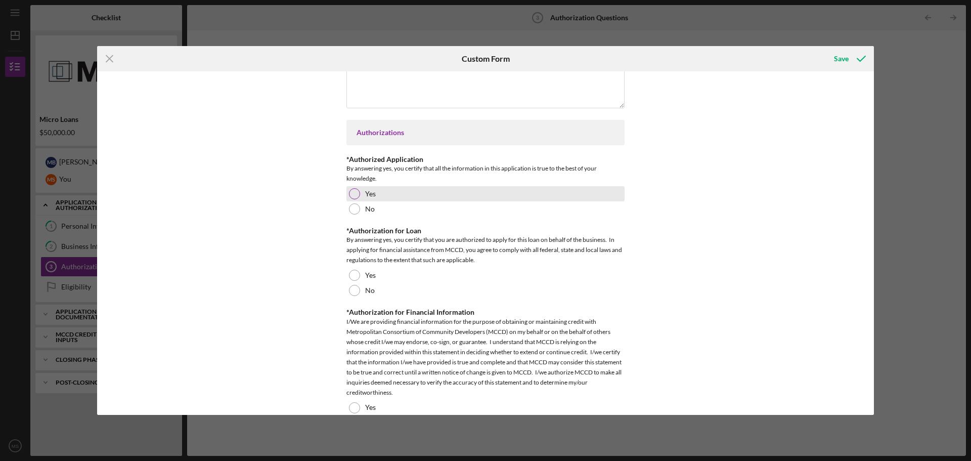
click at [352, 192] on div at bounding box center [354, 193] width 11 height 11
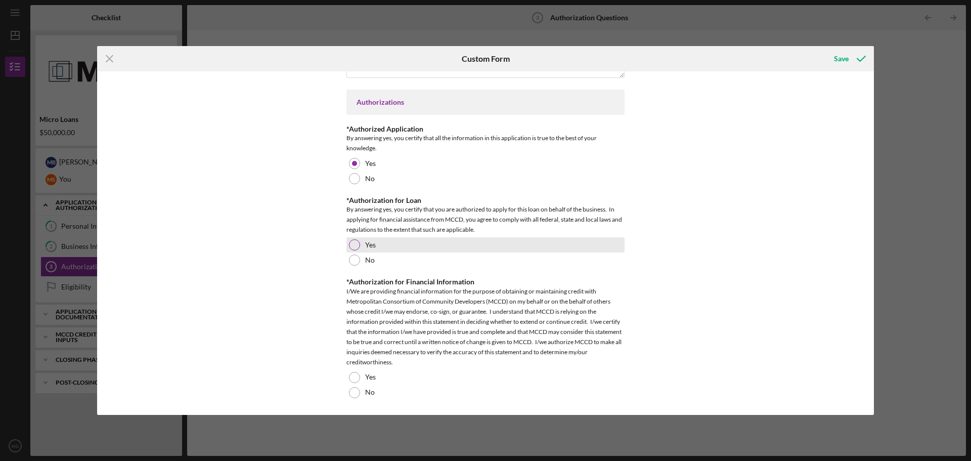
click at [356, 243] on div at bounding box center [354, 244] width 11 height 11
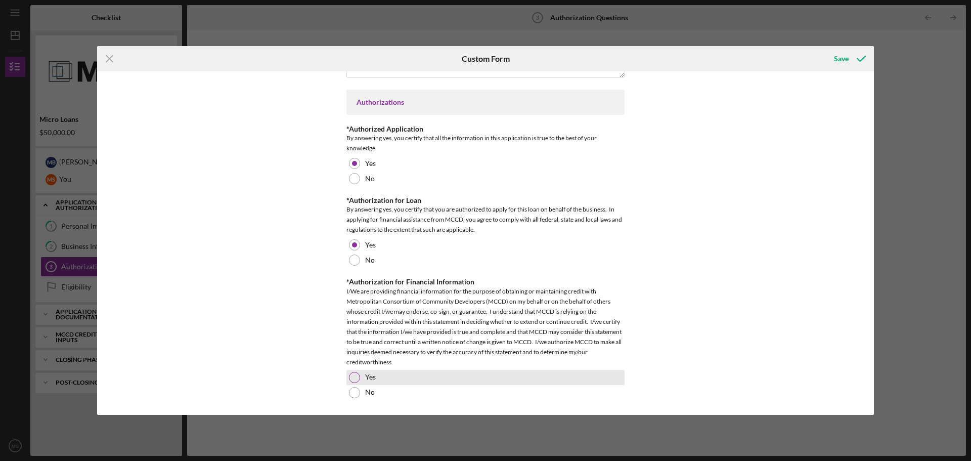
click at [349, 375] on div at bounding box center [354, 377] width 11 height 11
click at [850, 59] on icon "submit" at bounding box center [860, 58] width 25 height 25
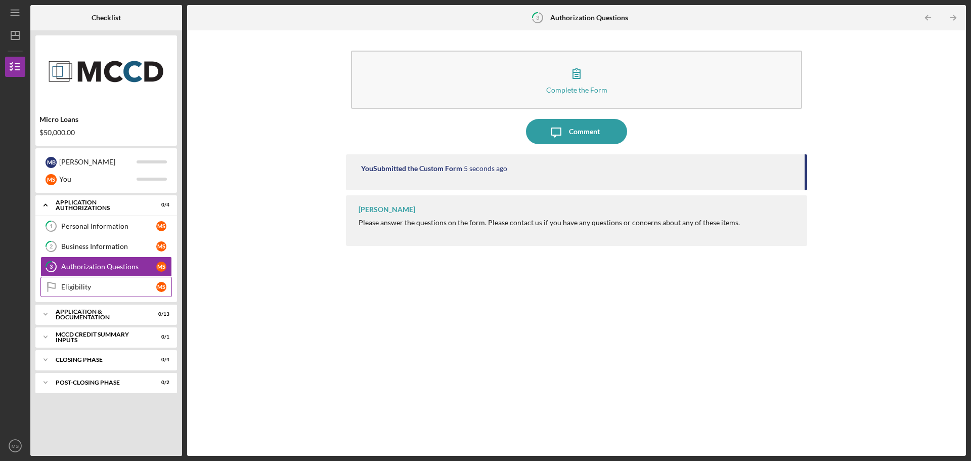
click at [76, 288] on div "Eligibility" at bounding box center [108, 287] width 95 height 8
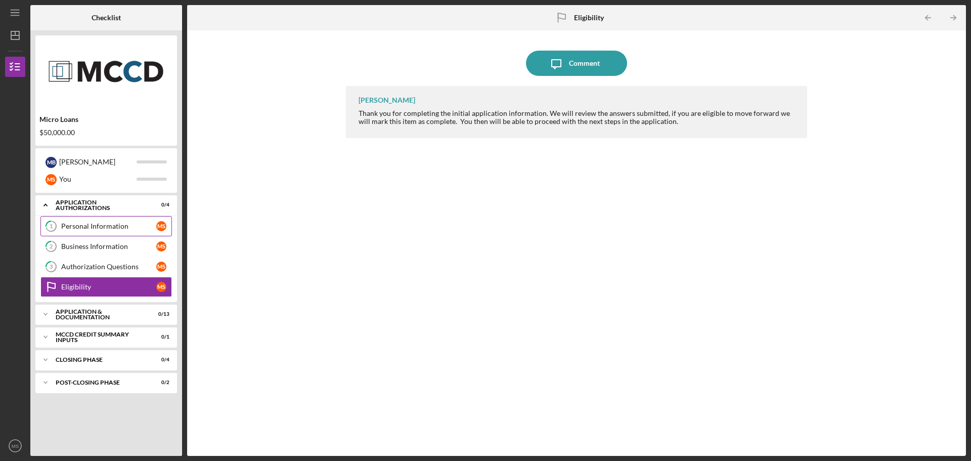
click at [105, 227] on div "Personal Information" at bounding box center [108, 226] width 95 height 8
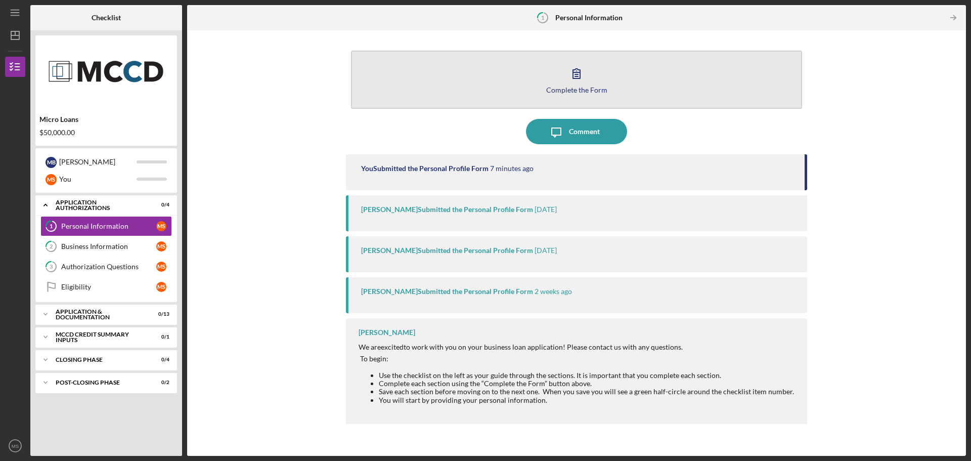
click at [424, 63] on button "Complete the Form Form" at bounding box center [576, 80] width 451 height 58
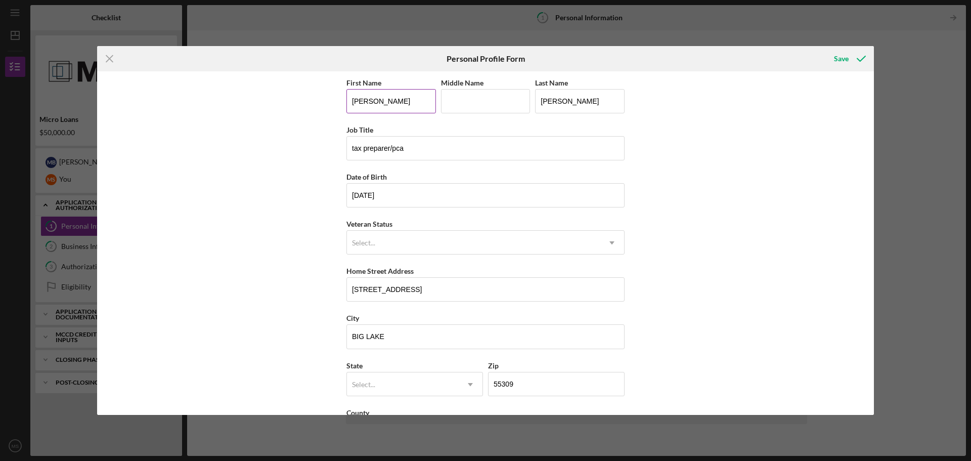
scroll to position [43, 0]
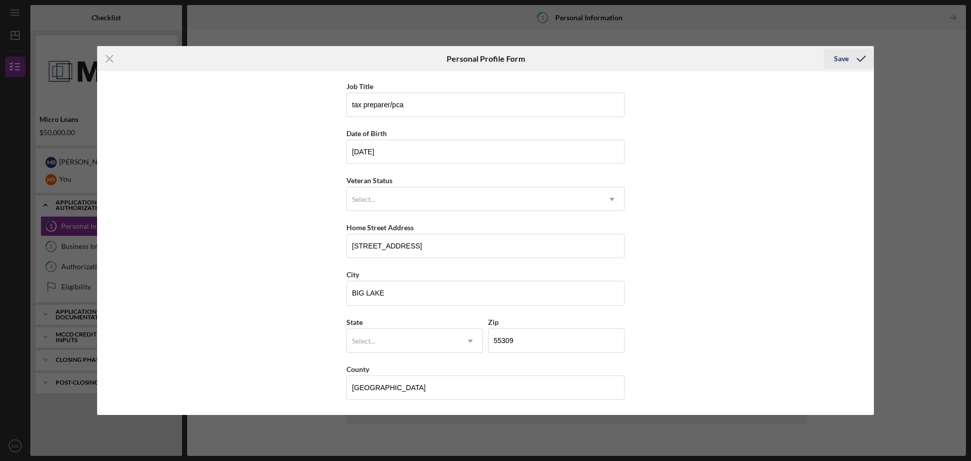
click at [855, 57] on icon "submit" at bounding box center [860, 58] width 25 height 25
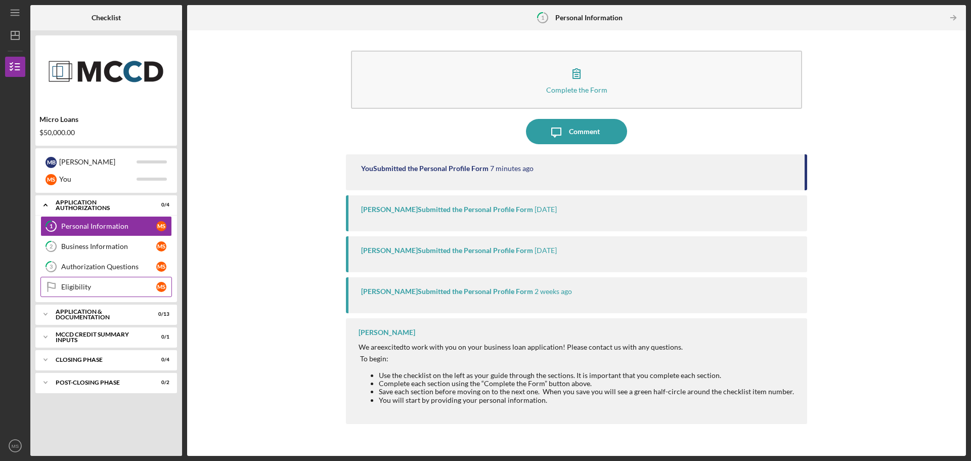
click at [102, 285] on div "Eligibility" at bounding box center [108, 287] width 95 height 8
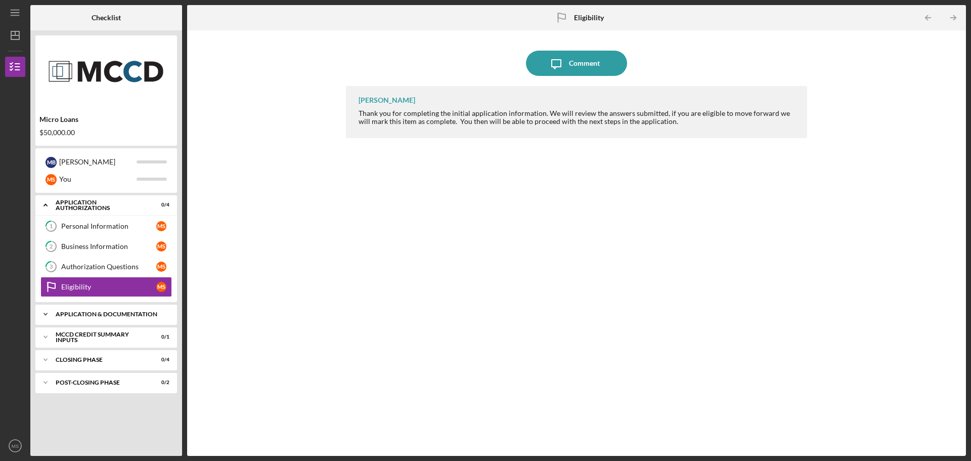
click at [103, 310] on div "Icon/Expander Application & Documentation 0 / 13" at bounding box center [106, 314] width 142 height 20
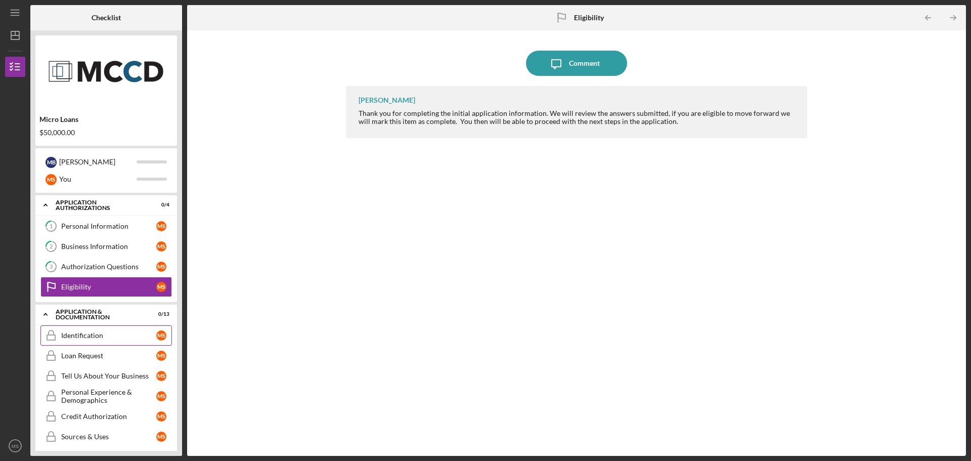
click at [96, 328] on link "Identification Identification M S" at bounding box center [105, 335] width 131 height 20
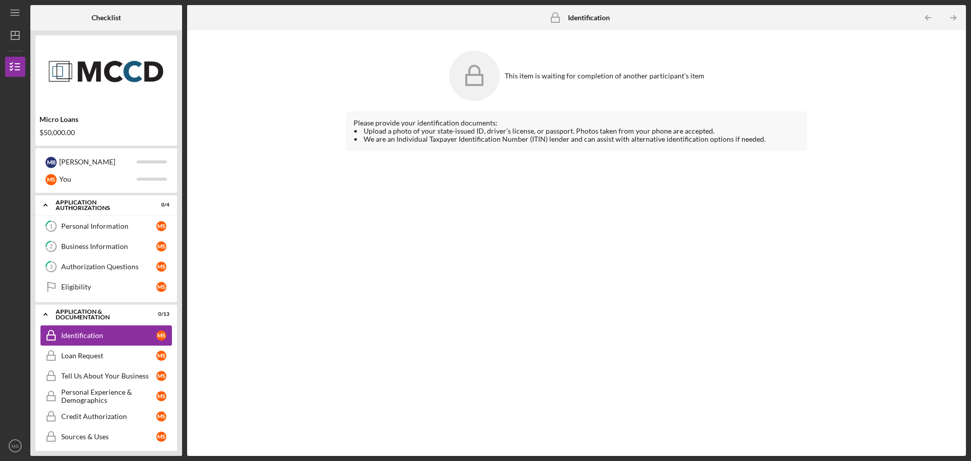
click at [67, 330] on link "Identification Identification M S" at bounding box center [105, 335] width 131 height 20
click at [89, 312] on div "Application & Documentation" at bounding box center [110, 314] width 109 height 6
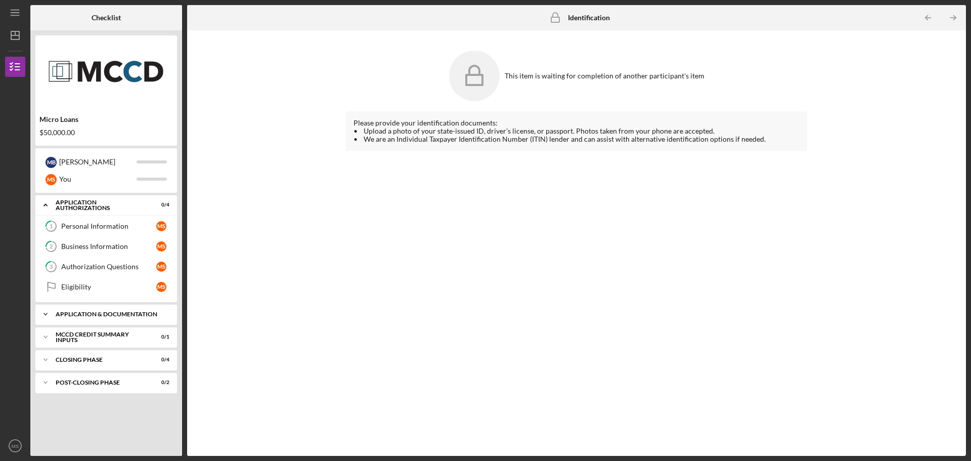
click at [87, 312] on div "Application & Documentation" at bounding box center [110, 314] width 109 height 6
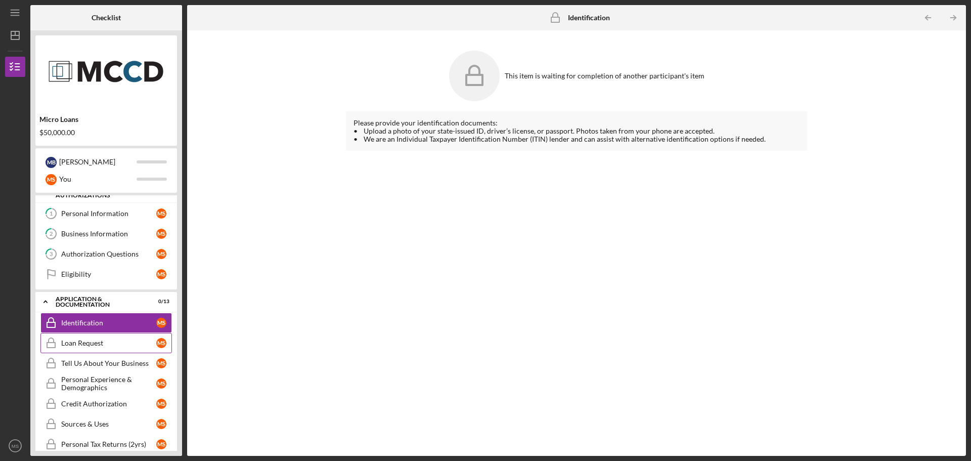
click at [82, 339] on div "Loan Request" at bounding box center [108, 343] width 95 height 8
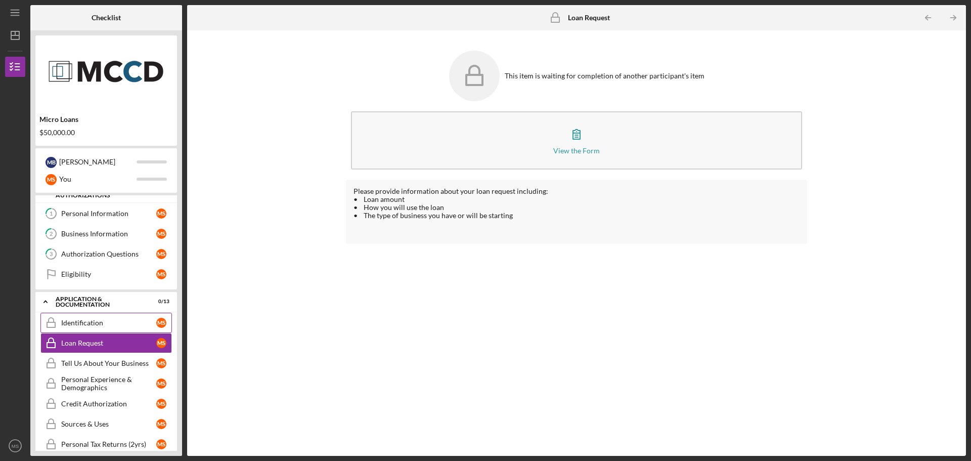
click at [67, 320] on div "Identification" at bounding box center [108, 323] width 95 height 8
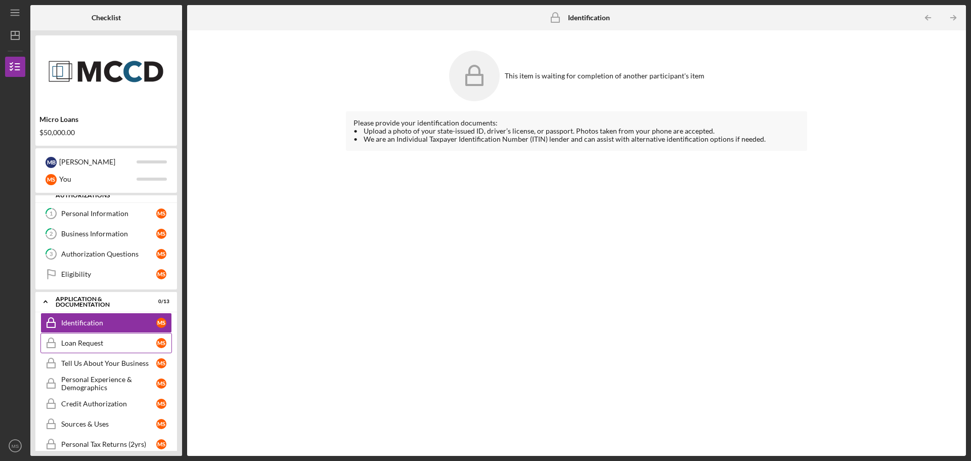
click at [65, 338] on link "Loan Request Loan Request M S" at bounding box center [105, 343] width 131 height 20
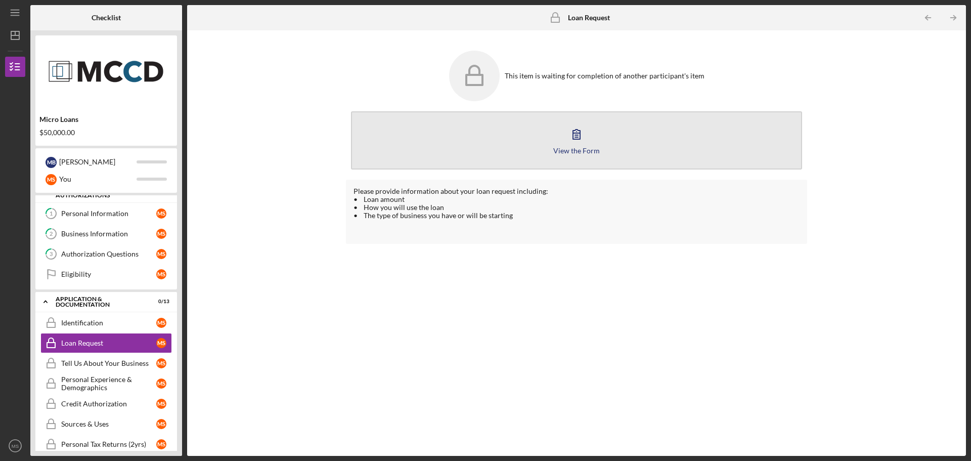
click at [543, 125] on button "View the Form Form" at bounding box center [576, 140] width 451 height 58
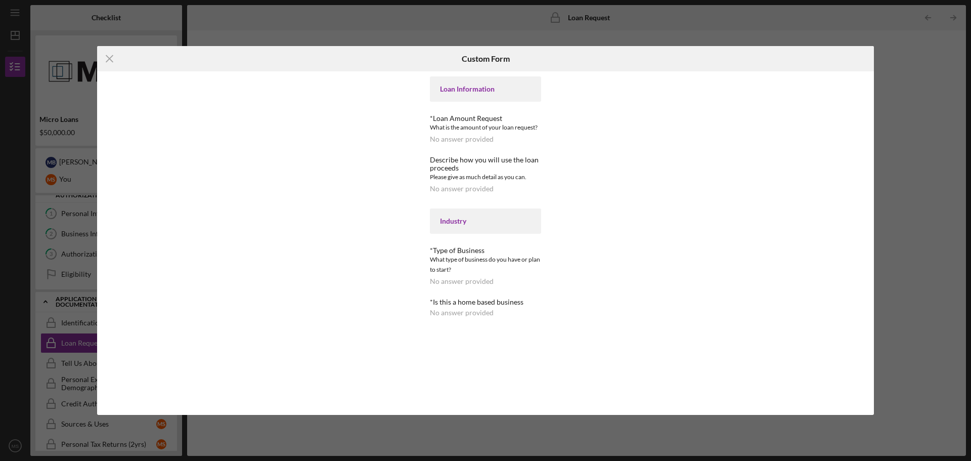
click at [447, 139] on div "No answer provided" at bounding box center [462, 139] width 64 height 8
click at [112, 58] on icon "Icon/Menu Close" at bounding box center [109, 58] width 25 height 25
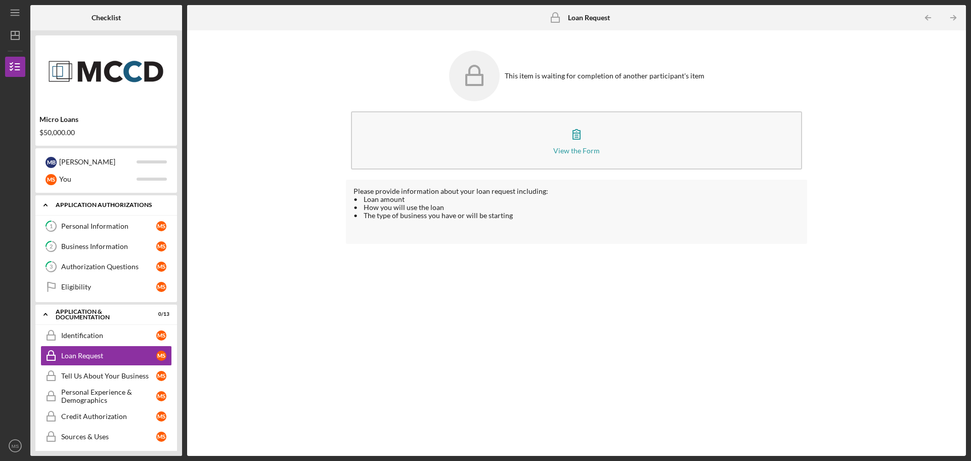
click at [110, 200] on div "Icon/Expander Application Authorizations 0 / 4" at bounding box center [106, 205] width 142 height 21
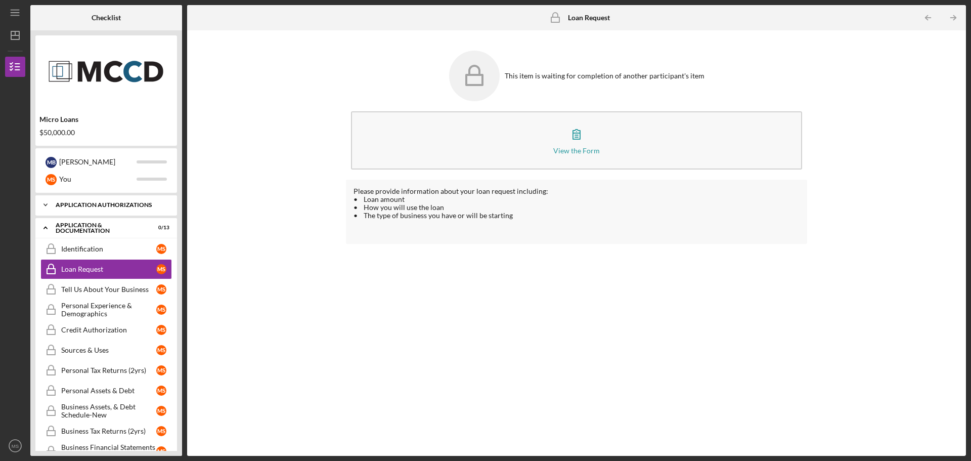
drag, startPoint x: 113, startPoint y: 204, endPoint x: 120, endPoint y: 205, distance: 7.1
click at [113, 204] on div "Icon/Expander Application Authorizations 0 / 4" at bounding box center [106, 205] width 142 height 20
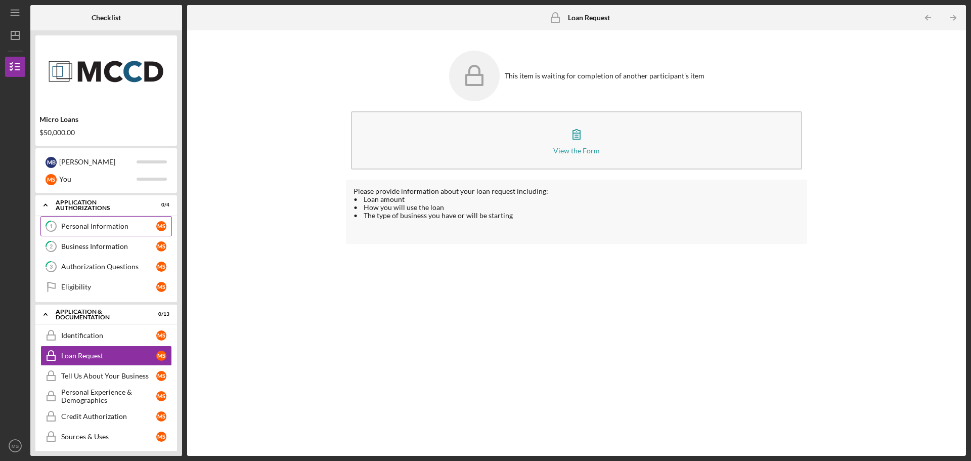
click at [60, 227] on icon "1" at bounding box center [50, 225] width 25 height 25
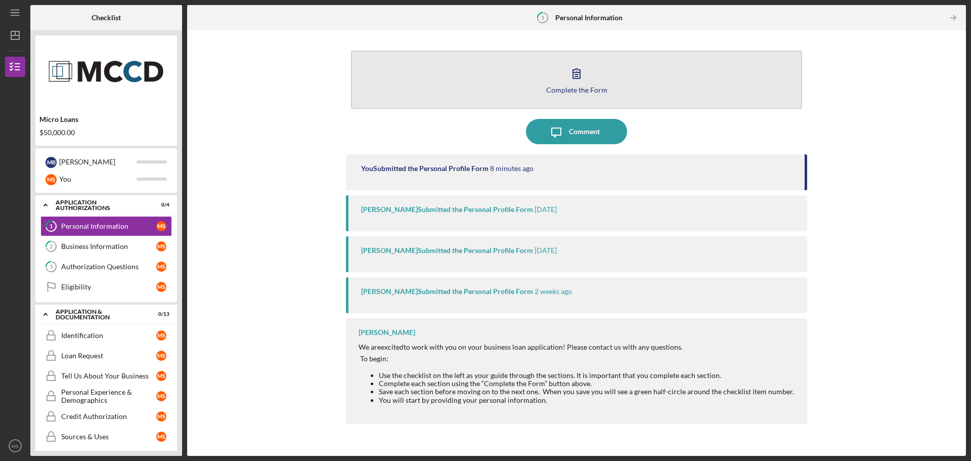
click at [560, 65] on button "Complete the Form Form" at bounding box center [576, 80] width 451 height 58
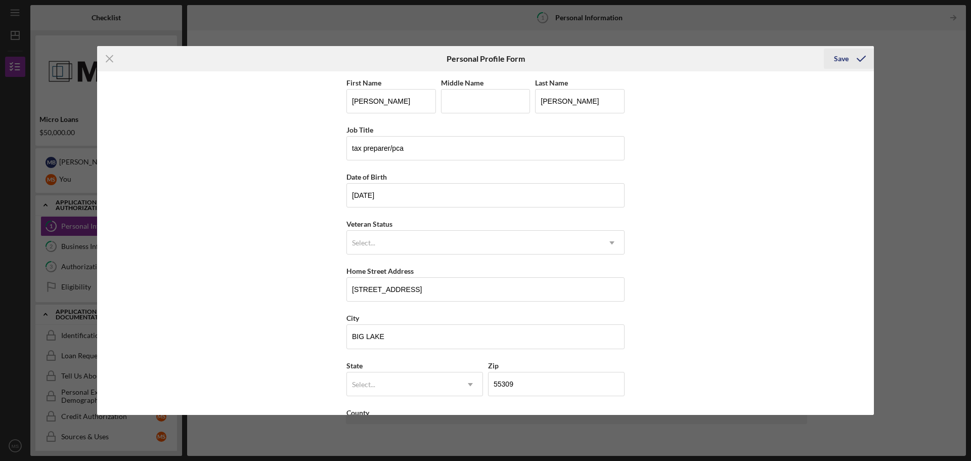
click at [845, 57] on div "Save" at bounding box center [841, 59] width 15 height 20
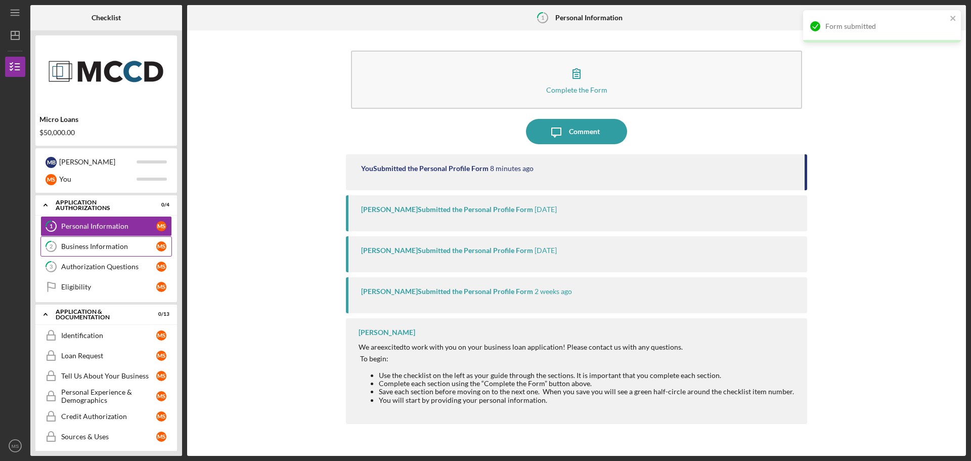
click at [111, 247] on div "Business Information" at bounding box center [108, 246] width 95 height 8
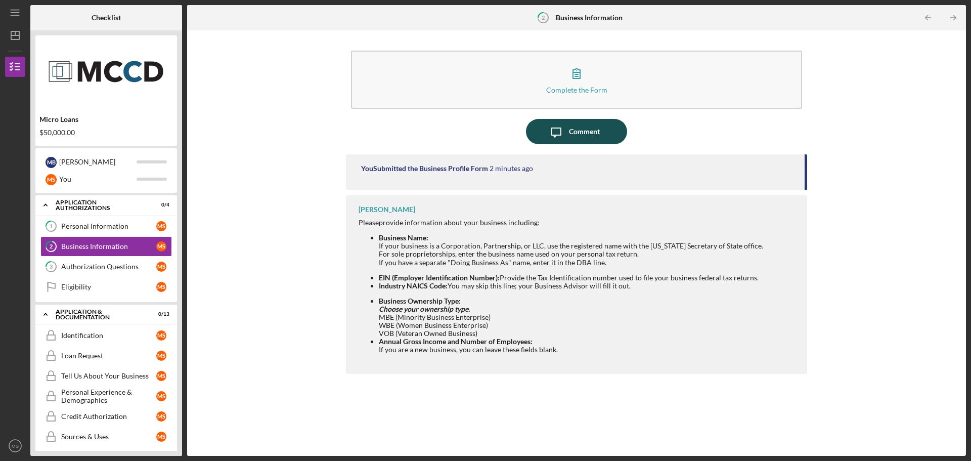
click at [583, 129] on div "Comment" at bounding box center [584, 131] width 31 height 25
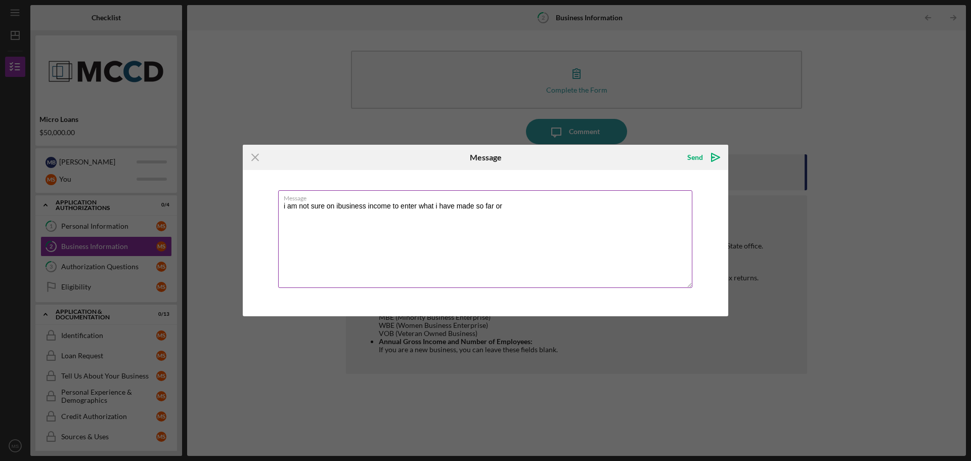
drag, startPoint x: 341, startPoint y: 202, endPoint x: 333, endPoint y: 208, distance: 10.1
drag, startPoint x: 333, startPoint y: 208, endPoint x: 341, endPoint y: 205, distance: 9.1
click at [435, 206] on textarea "i am not sure on business income to enter what i have made so far or" at bounding box center [485, 239] width 414 height 98
click at [286, 204] on textarea "i am not sure on business income to enter what I have made so far or" at bounding box center [485, 239] width 414 height 98
click at [474, 202] on textarea "I am not sure on business income to enter what I have made so far or" at bounding box center [485, 239] width 414 height 98
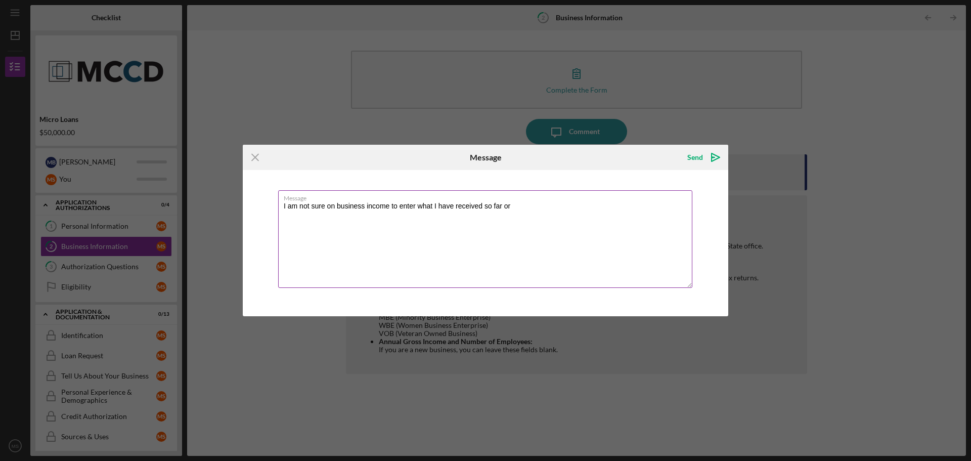
click at [514, 203] on textarea "I am not sure on business income to enter what I have received so far or" at bounding box center [485, 239] width 414 height 98
drag, startPoint x: 566, startPoint y: 202, endPoint x: 558, endPoint y: 211, distance: 12.2
type textarea "I am not sure on business income to enter what I have received so far or the am…"
click at [701, 155] on div "Send" at bounding box center [695, 157] width 16 height 20
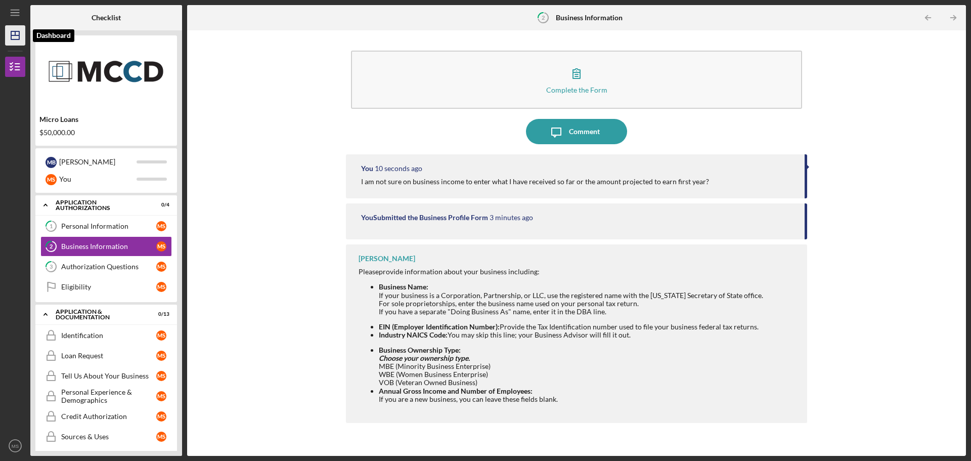
click at [15, 39] on polygon "button" at bounding box center [15, 35] width 8 height 8
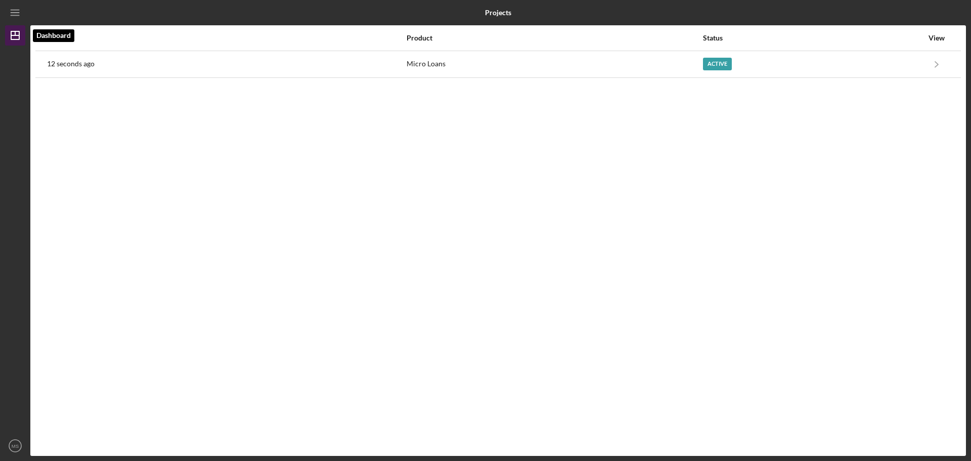
click at [17, 34] on icon "Icon/Dashboard" at bounding box center [15, 35] width 25 height 25
click at [17, 13] on icon "Icon/Menu" at bounding box center [15, 13] width 23 height 23
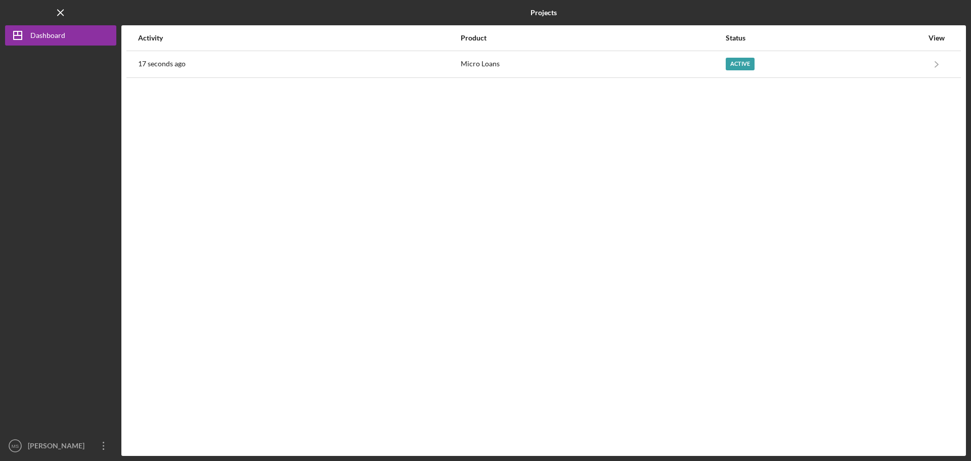
click at [922, 34] on div "Status" at bounding box center [824, 38] width 197 height 8
click at [942, 34] on div "View" at bounding box center [936, 38] width 25 height 8
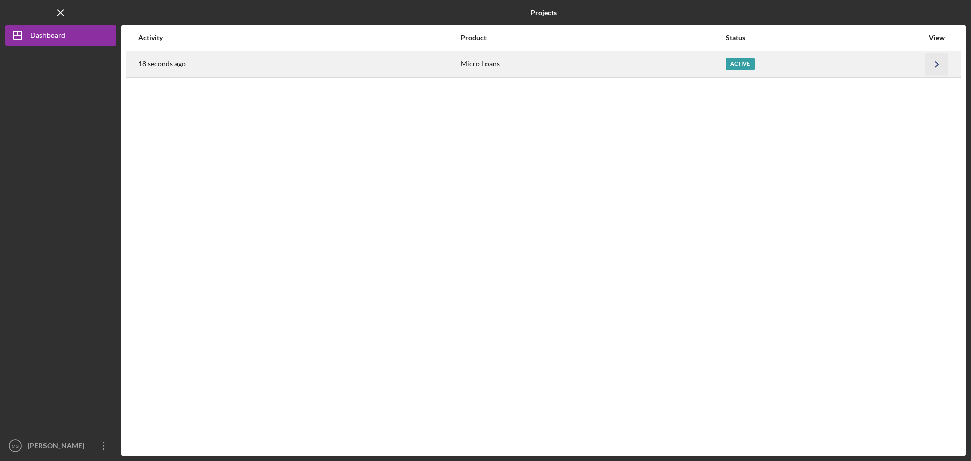
click at [946, 69] on icon "Icon/Navigate" at bounding box center [936, 64] width 23 height 23
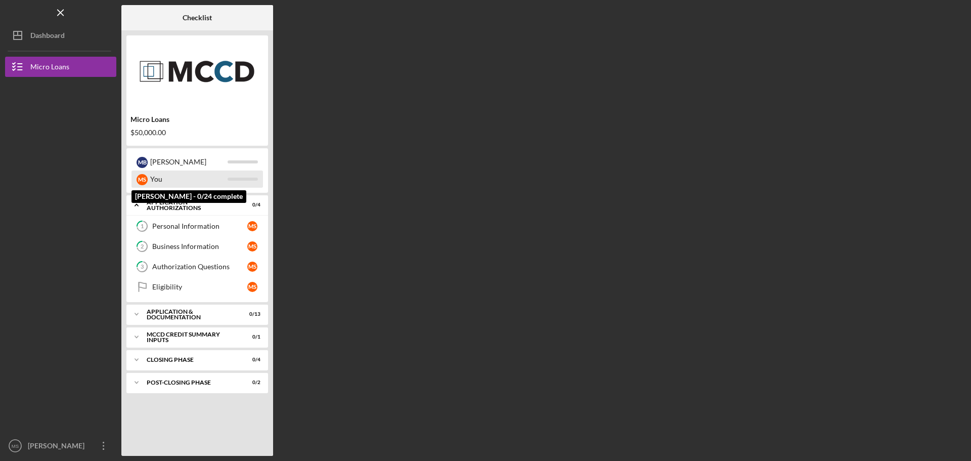
click at [158, 177] on div "You" at bounding box center [188, 178] width 77 height 17
click at [174, 198] on div "Icon/Expander Application Authorizations 0 / 4" at bounding box center [197, 205] width 142 height 21
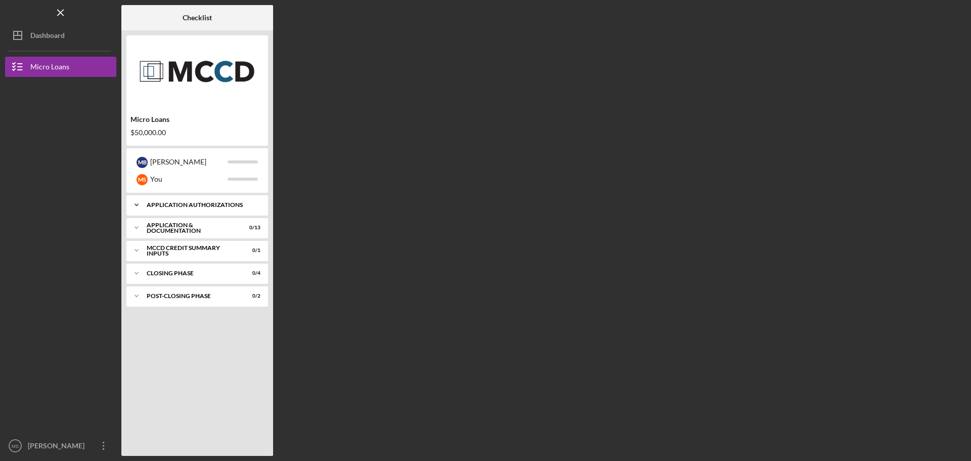
click at [174, 198] on div "Icon/Expander Application Authorizations 0 / 4" at bounding box center [197, 205] width 142 height 20
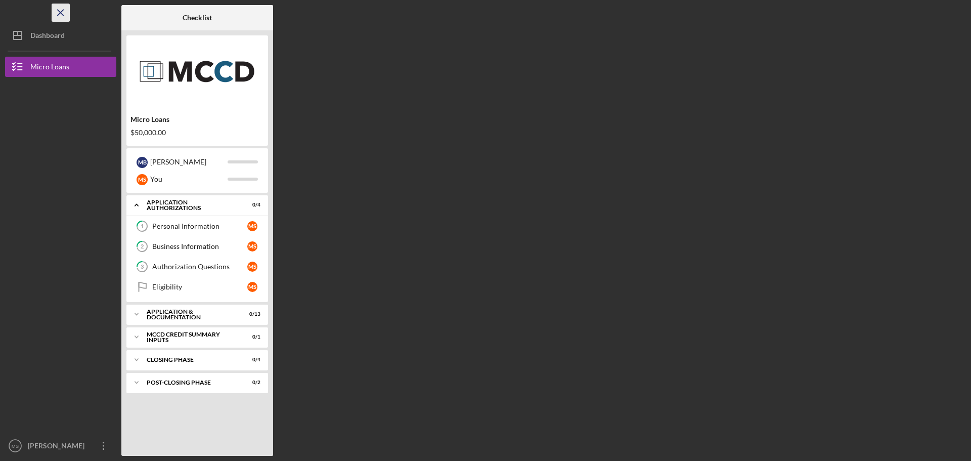
click at [63, 19] on icon "Icon/Menu Close" at bounding box center [61, 13] width 23 height 23
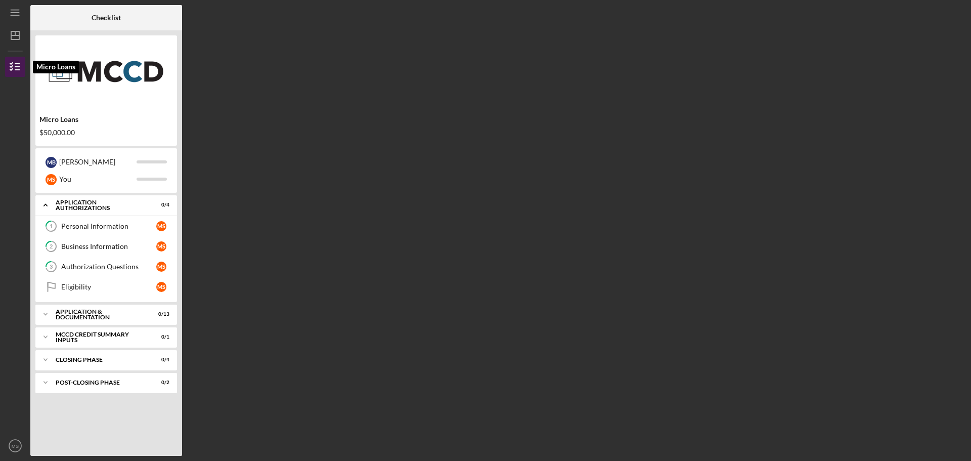
click at [10, 67] on icon "button" at bounding box center [15, 66] width 25 height 25
click at [119, 206] on div "Application Authorizations" at bounding box center [110, 205] width 109 height 6
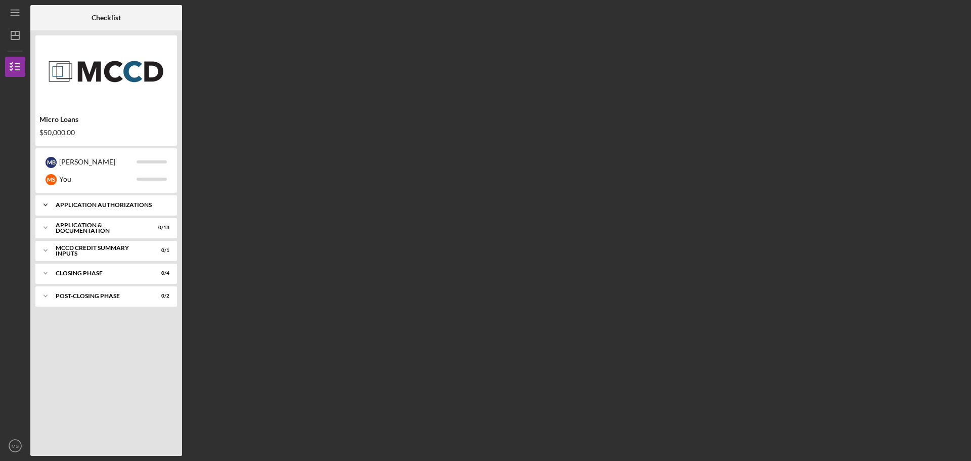
click at [119, 206] on div "Application Authorizations" at bounding box center [110, 205] width 109 height 6
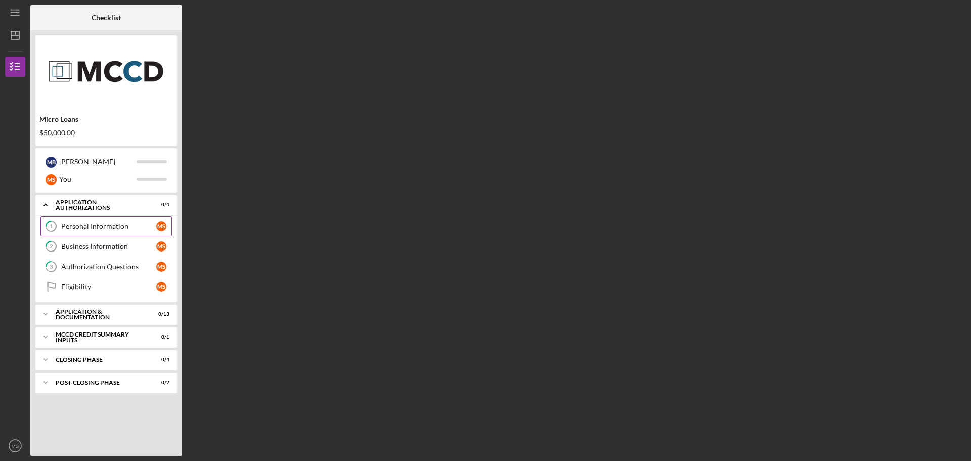
click at [106, 220] on link "1 Personal Information M S" at bounding box center [105, 226] width 131 height 20
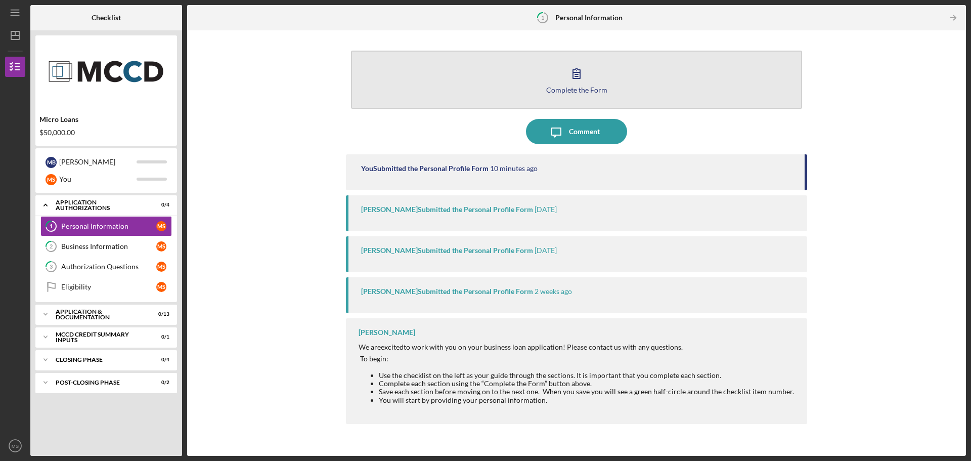
click at [586, 76] on icon "button" at bounding box center [576, 73] width 25 height 25
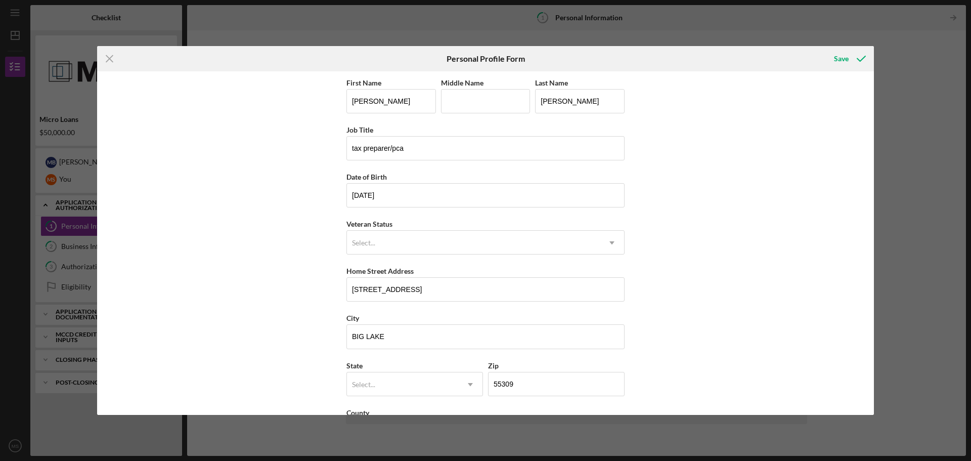
scroll to position [43, 0]
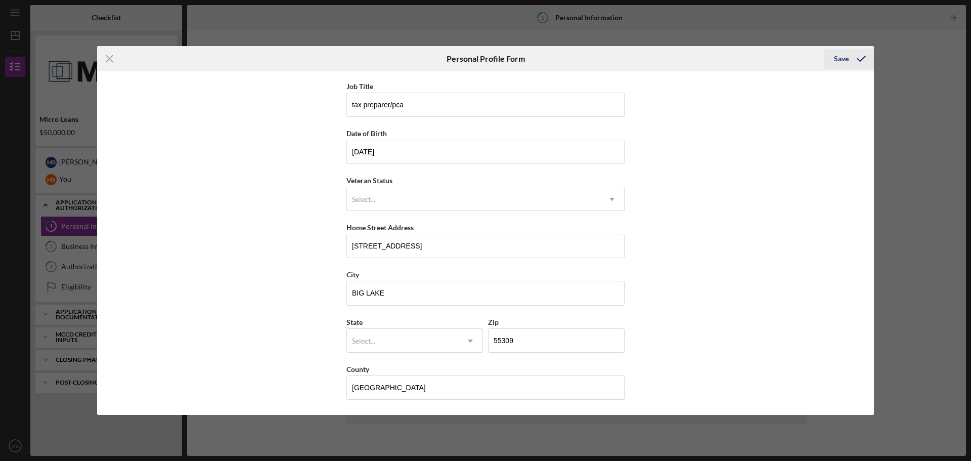
click at [846, 56] on div "Save" at bounding box center [841, 59] width 15 height 20
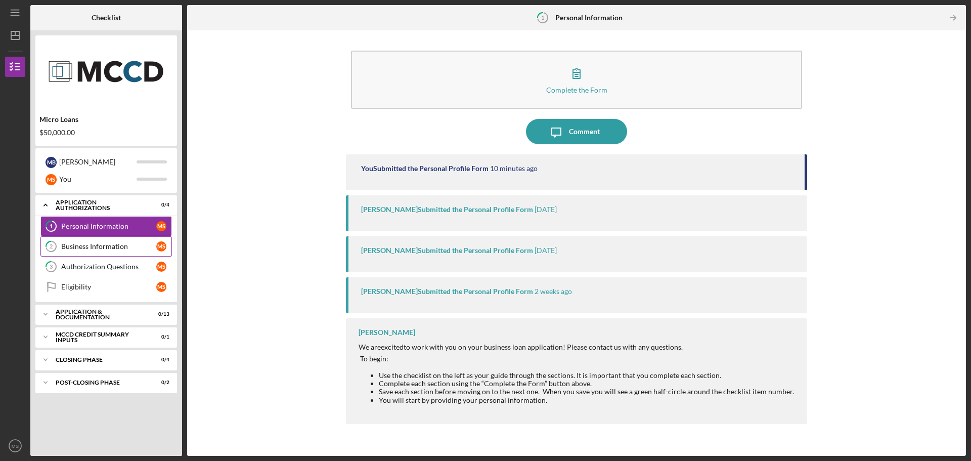
click at [114, 243] on div "Business Information" at bounding box center [108, 246] width 95 height 8
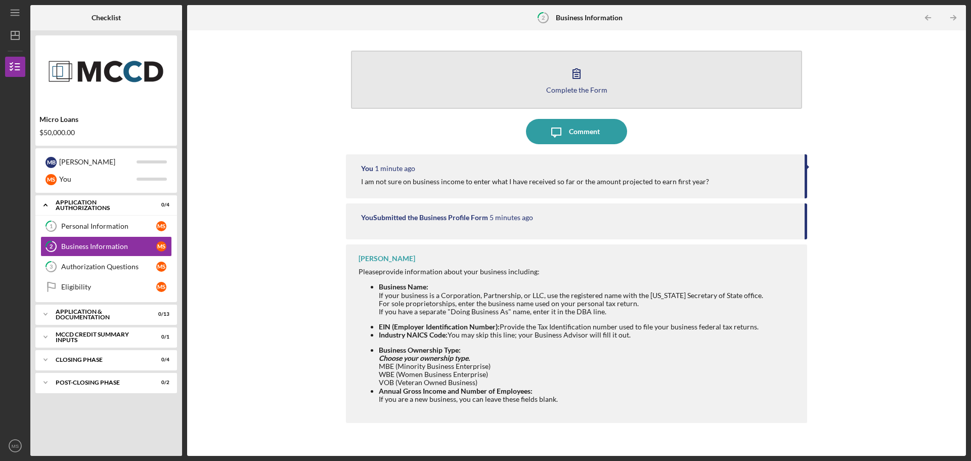
click at [637, 65] on button "Complete the Form Form" at bounding box center [576, 80] width 451 height 58
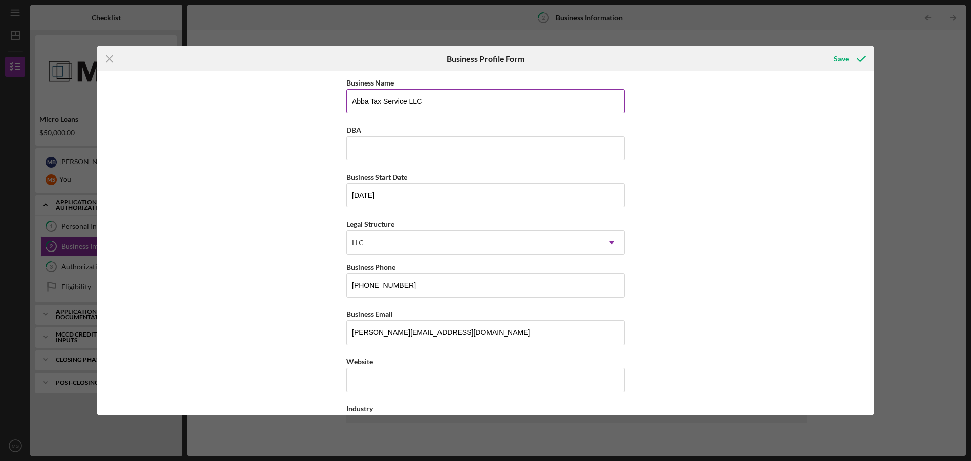
click at [367, 100] on input "Abba Tax Service LLC" at bounding box center [485, 101] width 278 height 24
type input "ABBA TAX SERVICE LLC"
click at [177, 222] on div "Business Name ABBA TAX SERVICE LLC DBA Business Start Date [DATE] Legal Structu…" at bounding box center [485, 242] width 777 height 343
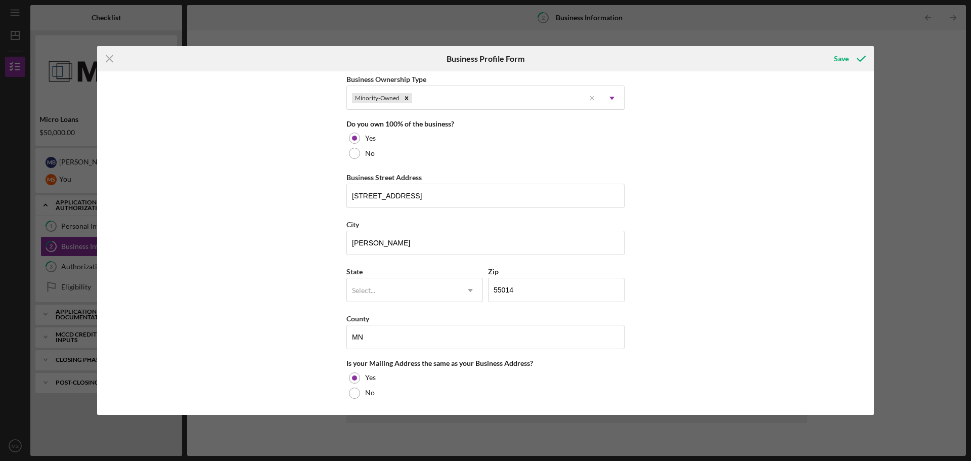
scroll to position [691, 0]
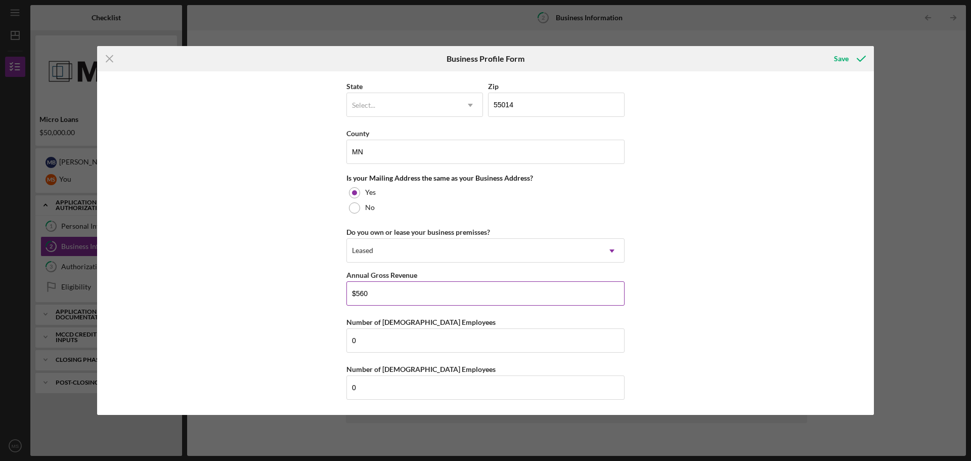
click at [363, 293] on input "$560" at bounding box center [485, 293] width 278 height 24
type input "$550"
click at [847, 56] on div "Save" at bounding box center [841, 59] width 15 height 20
type input "Abba Tax Service LLC"
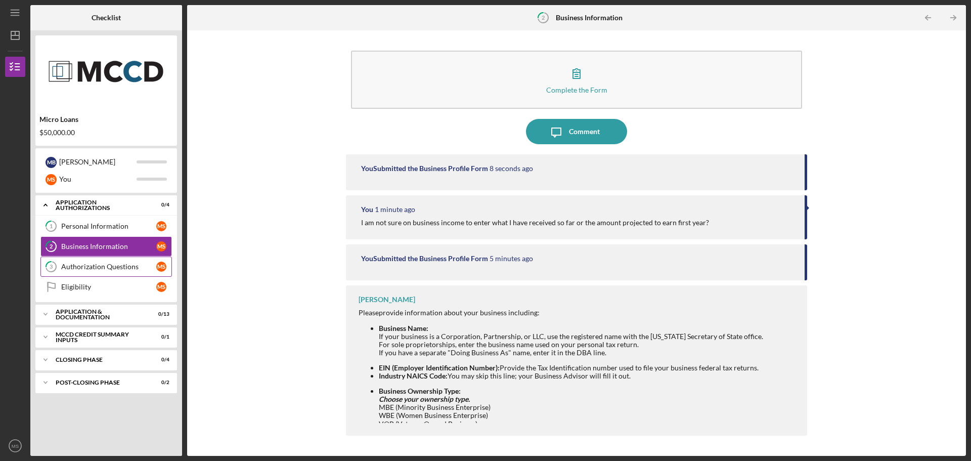
click at [89, 268] on div "Authorization Questions" at bounding box center [108, 266] width 95 height 8
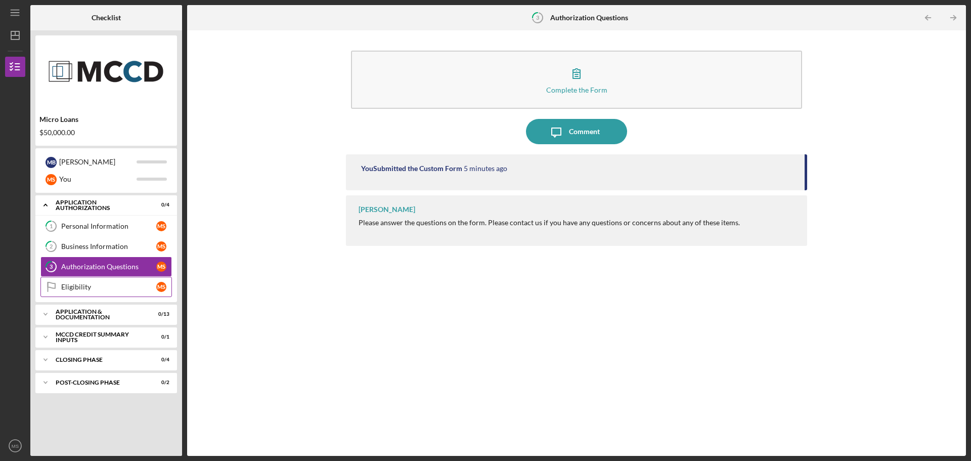
click at [117, 288] on div "Eligibility" at bounding box center [108, 287] width 95 height 8
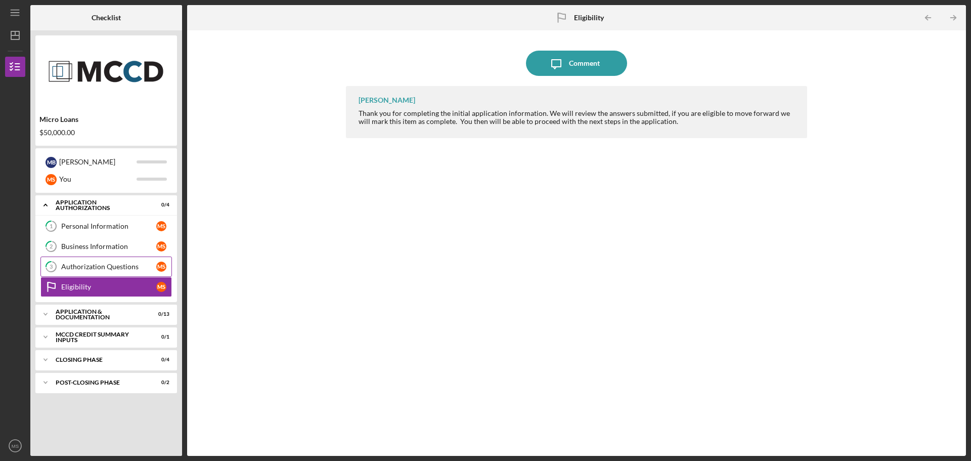
click at [122, 267] on div "Authorization Questions" at bounding box center [108, 266] width 95 height 8
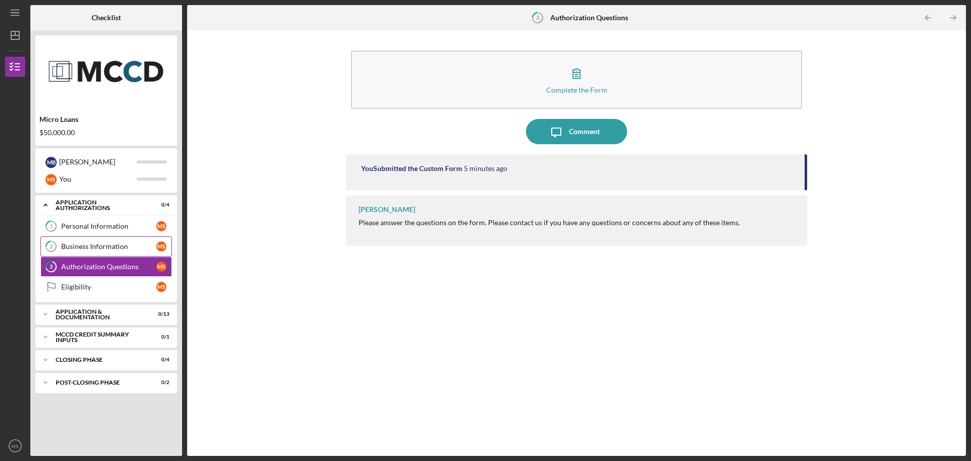
click at [122, 249] on div "Business Information" at bounding box center [108, 246] width 95 height 8
